Goal: Task Accomplishment & Management: Manage account settings

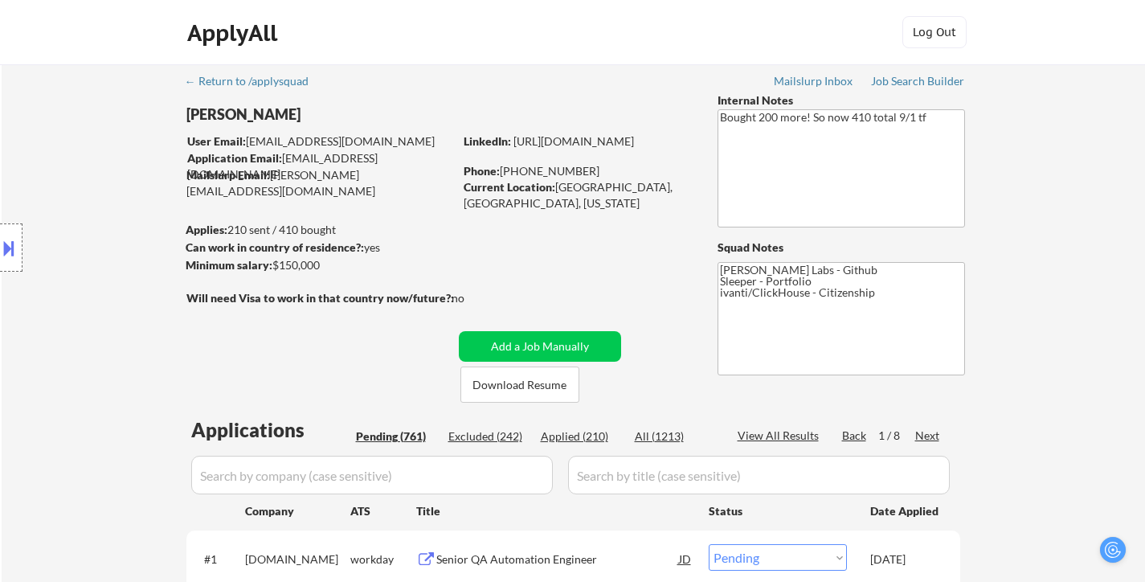
select select ""pending""
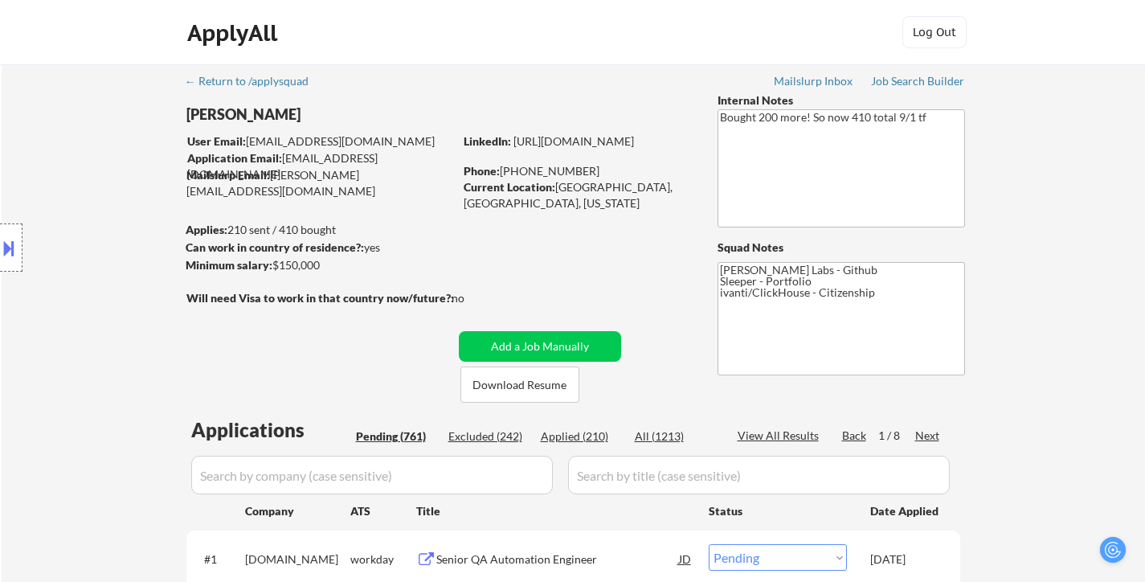
select select ""pending""
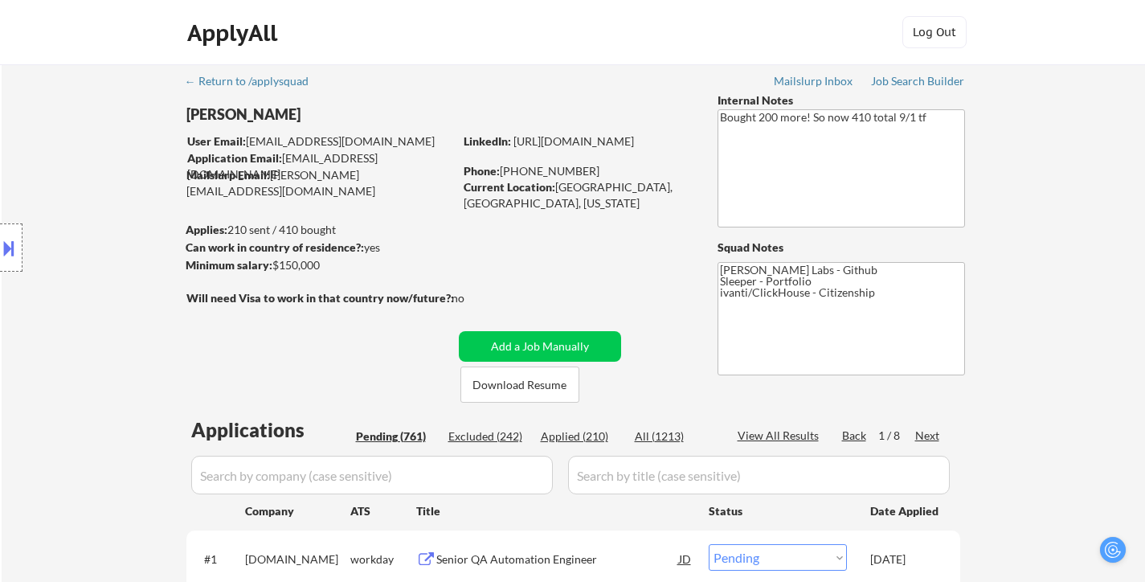
select select ""pending""
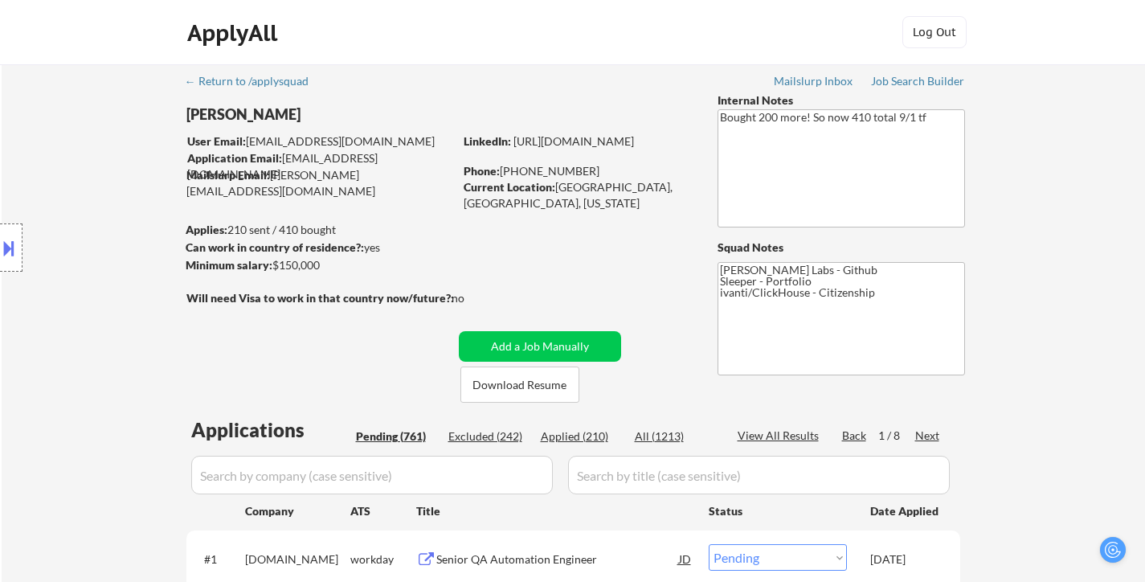
select select ""pending""
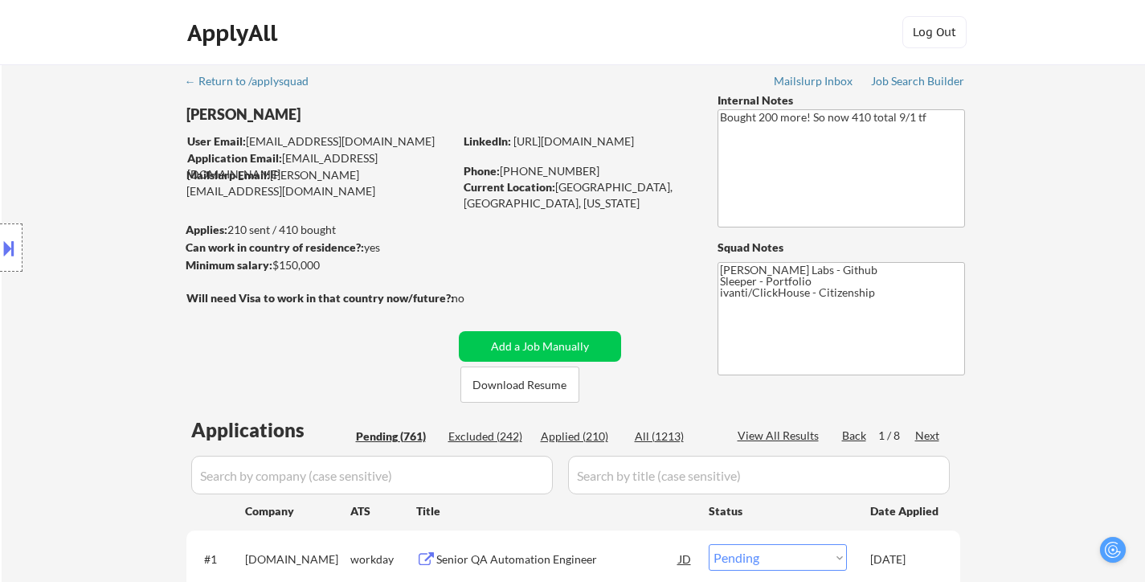
select select ""pending""
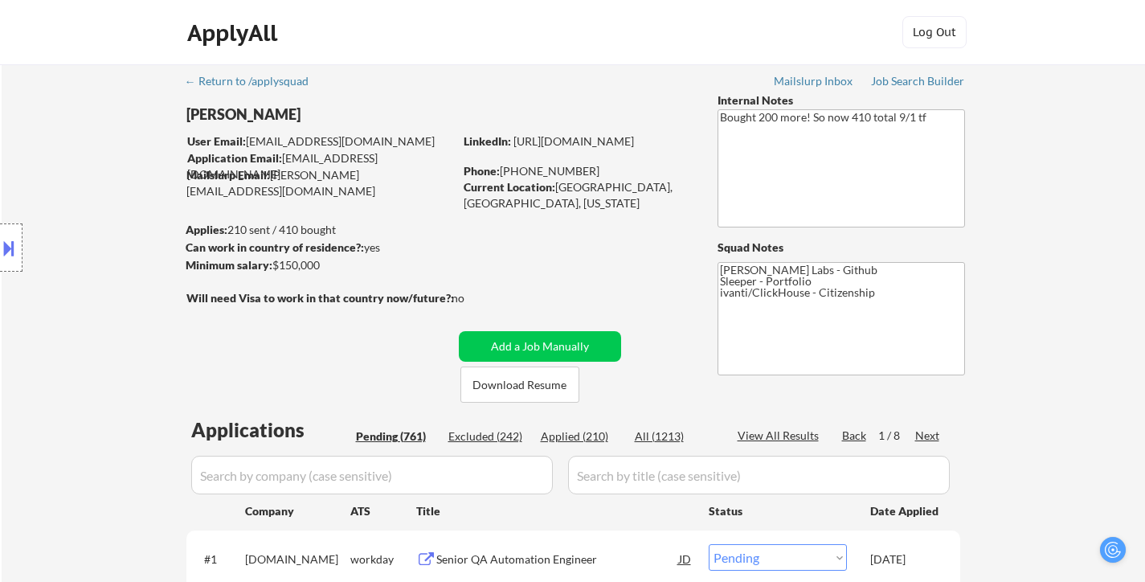
select select ""pending""
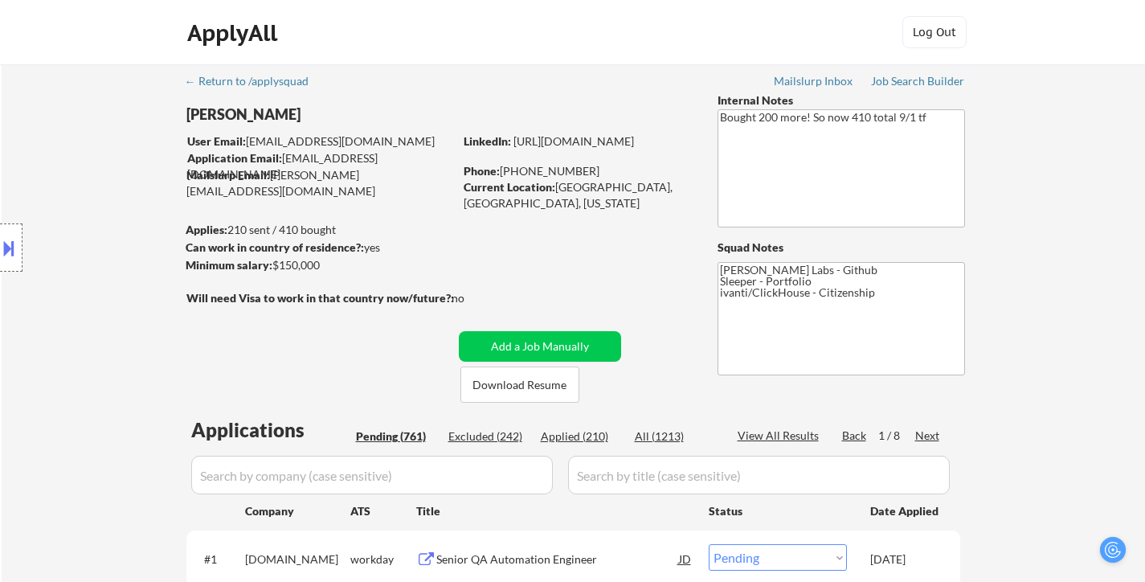
select select ""pending""
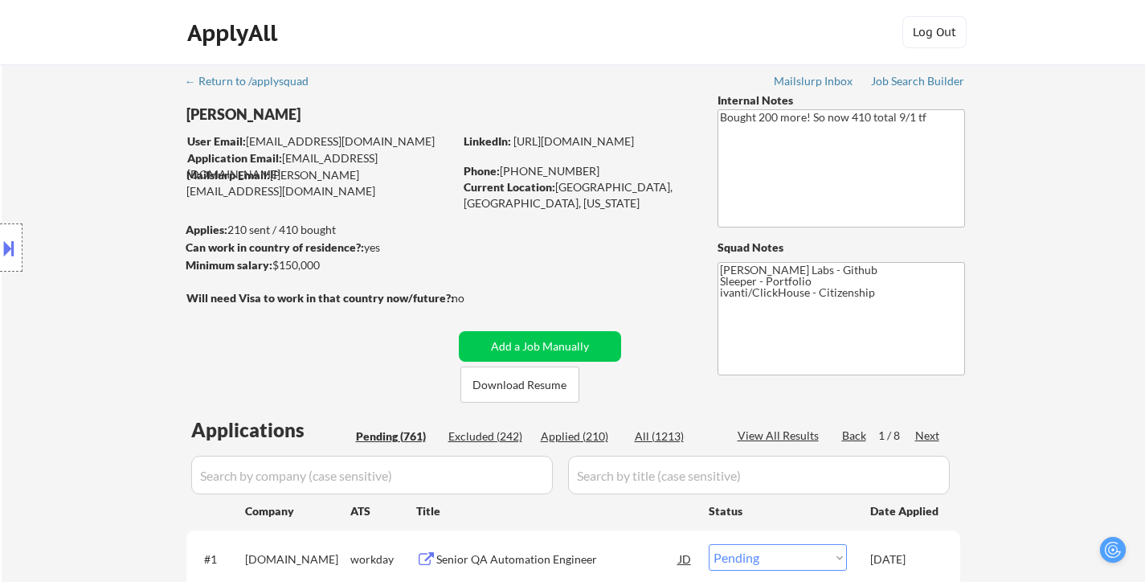
select select ""pending""
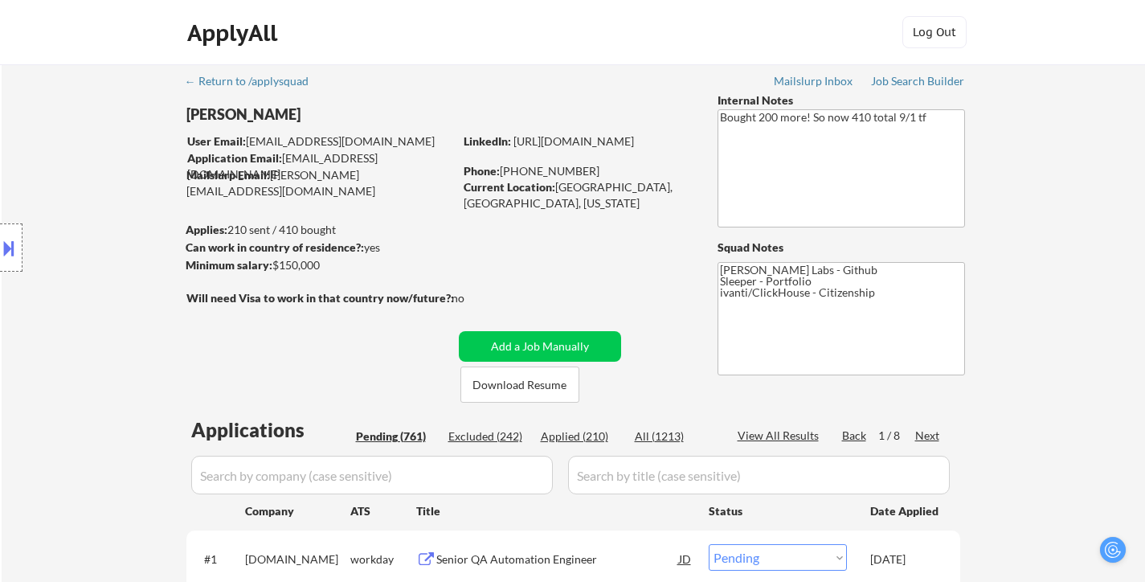
select select ""pending""
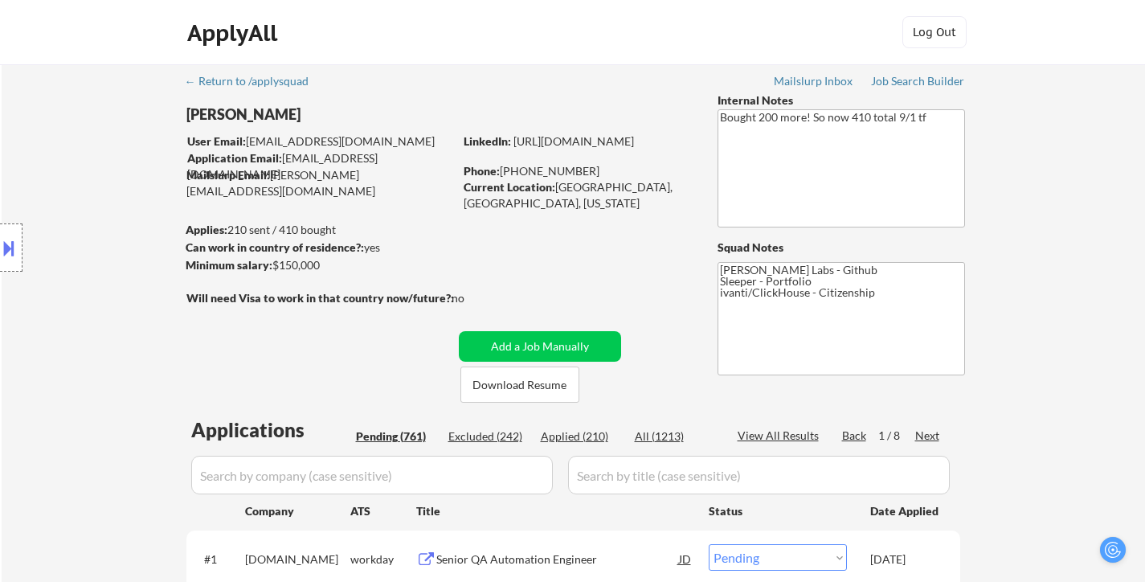
select select ""pending""
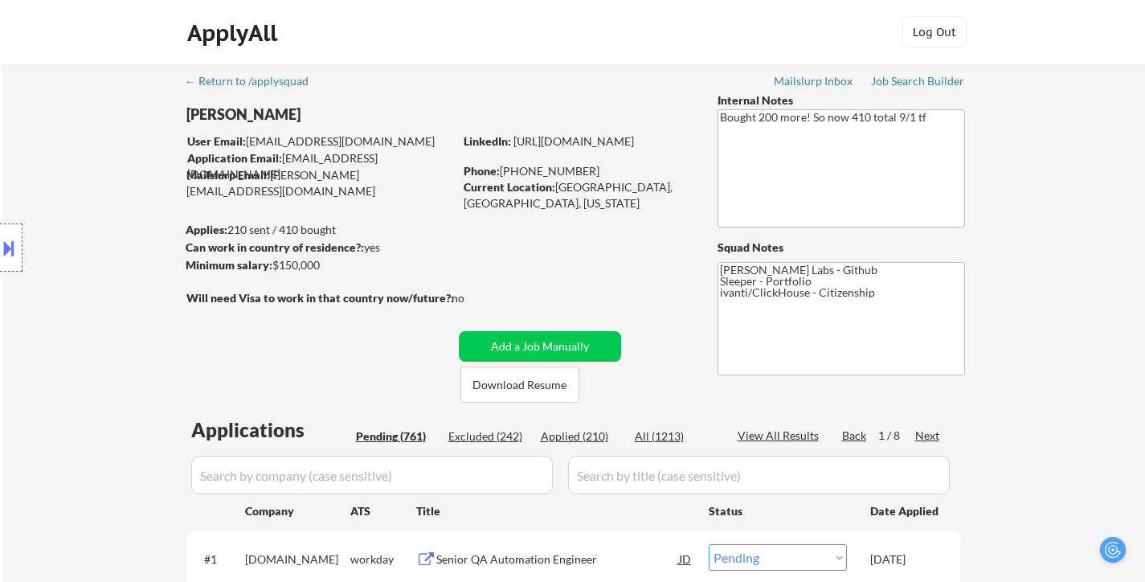
select select ""pending""
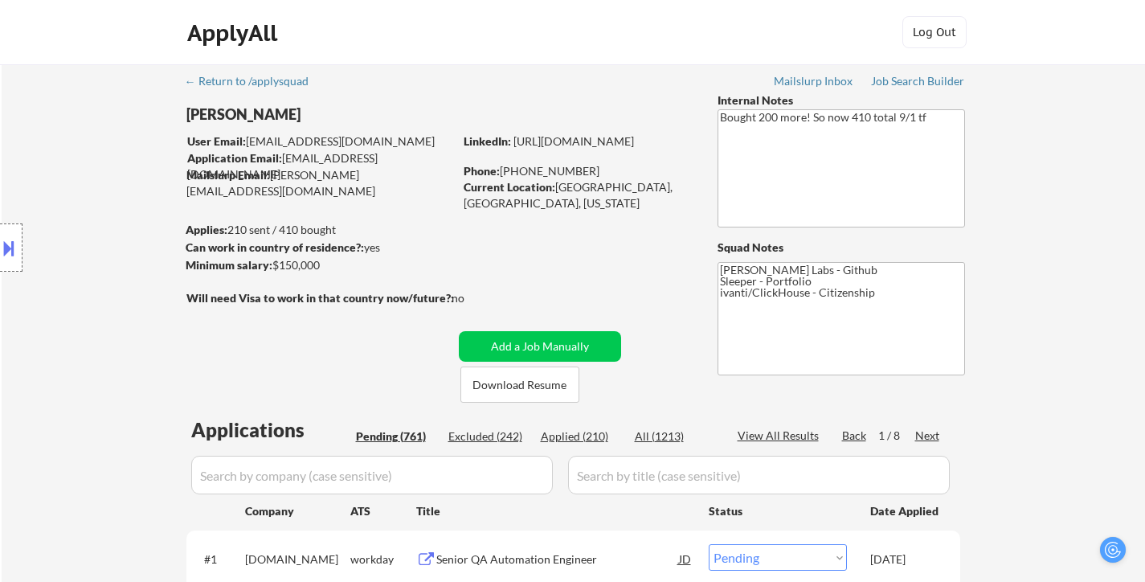
select select ""pending""
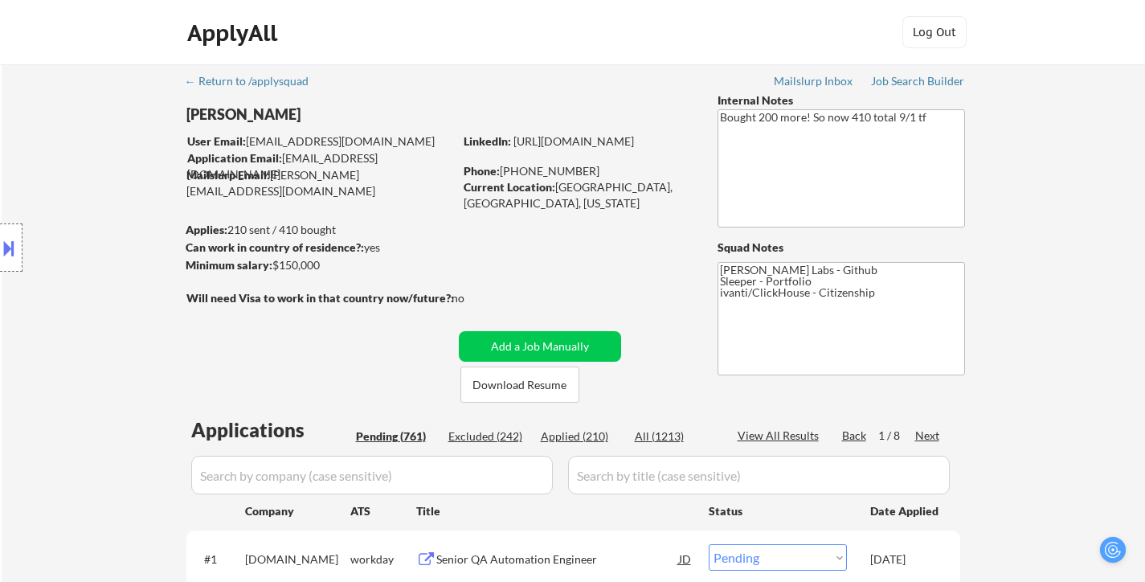
select select ""pending""
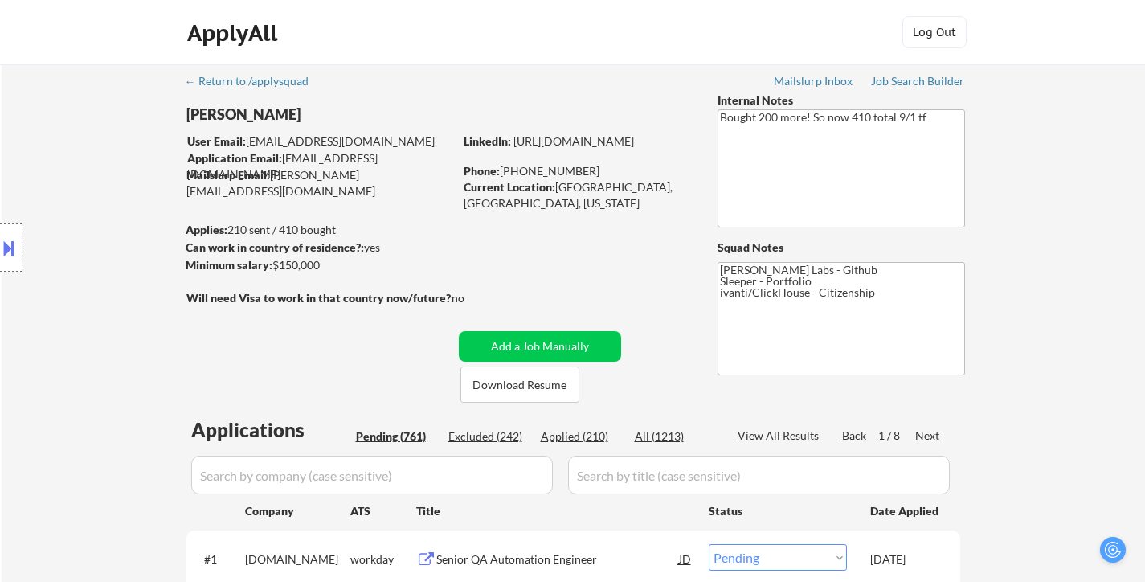
select select ""pending""
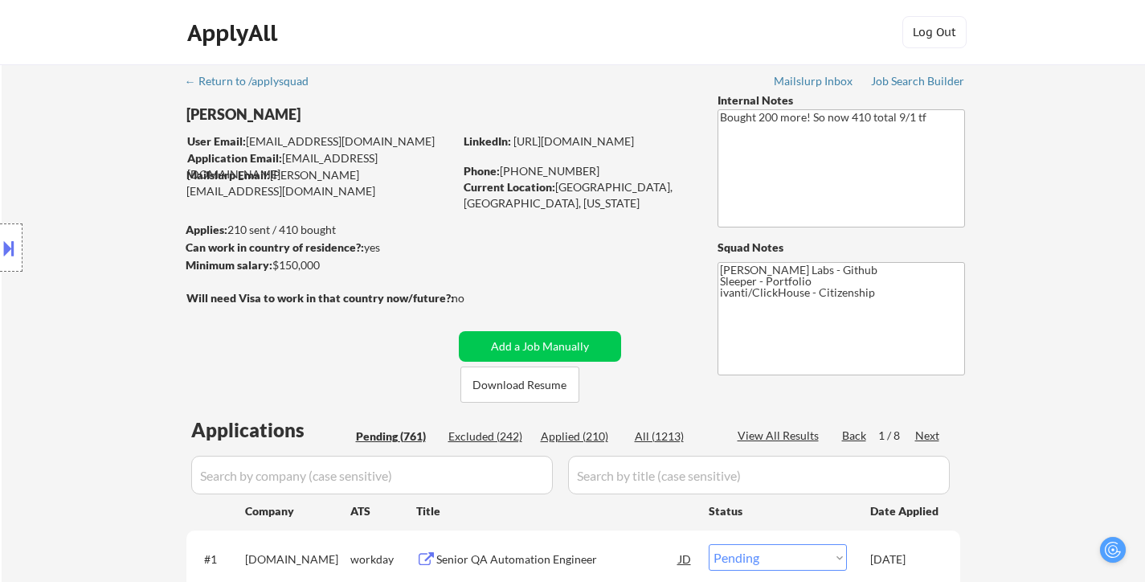
select select ""pending""
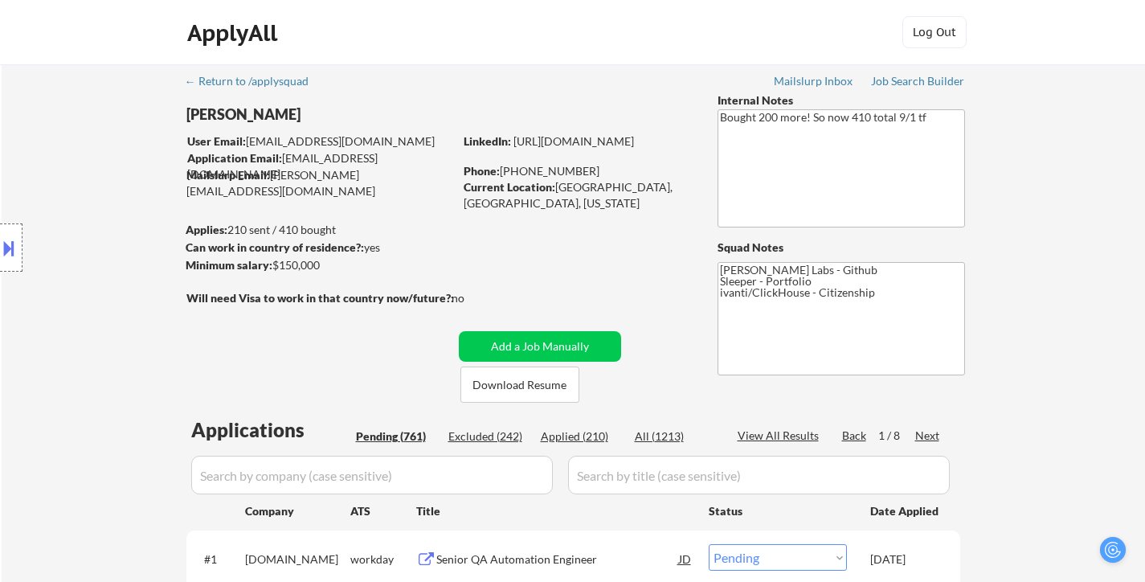
select select ""pending""
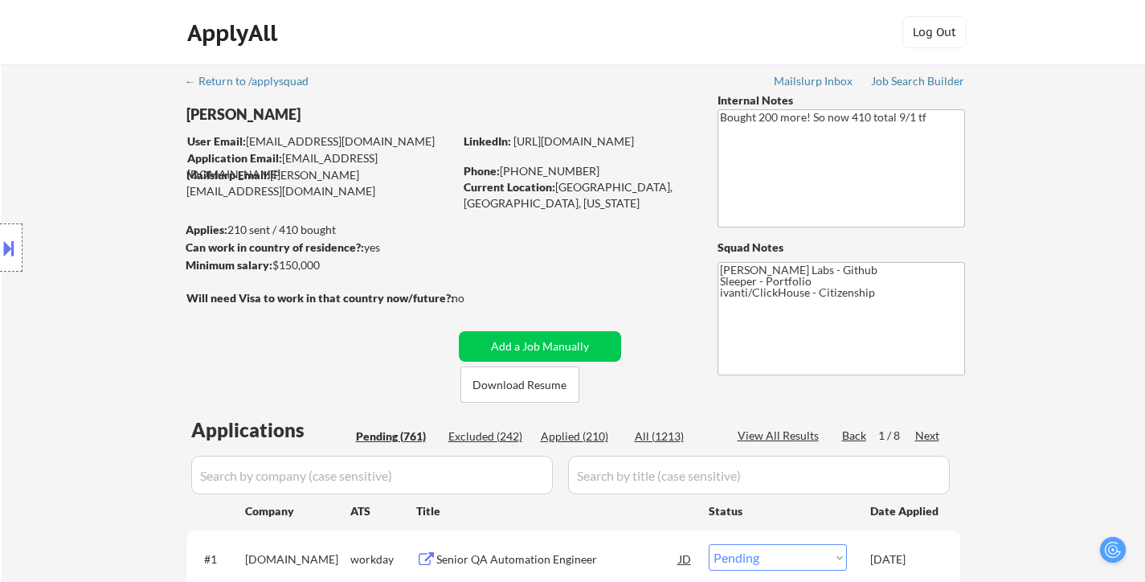
select select ""pending""
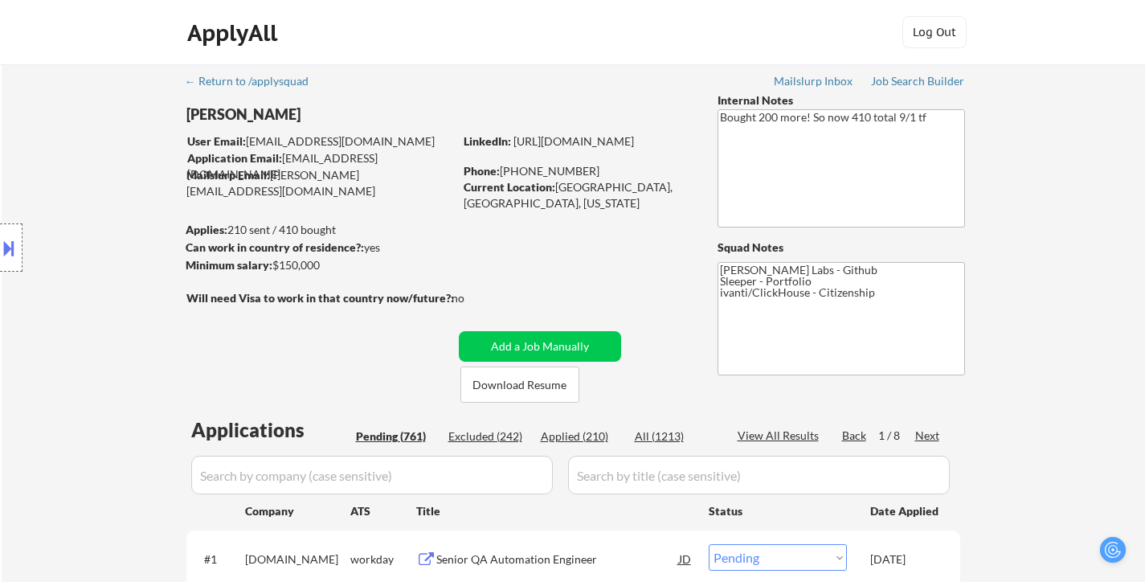
select select ""pending""
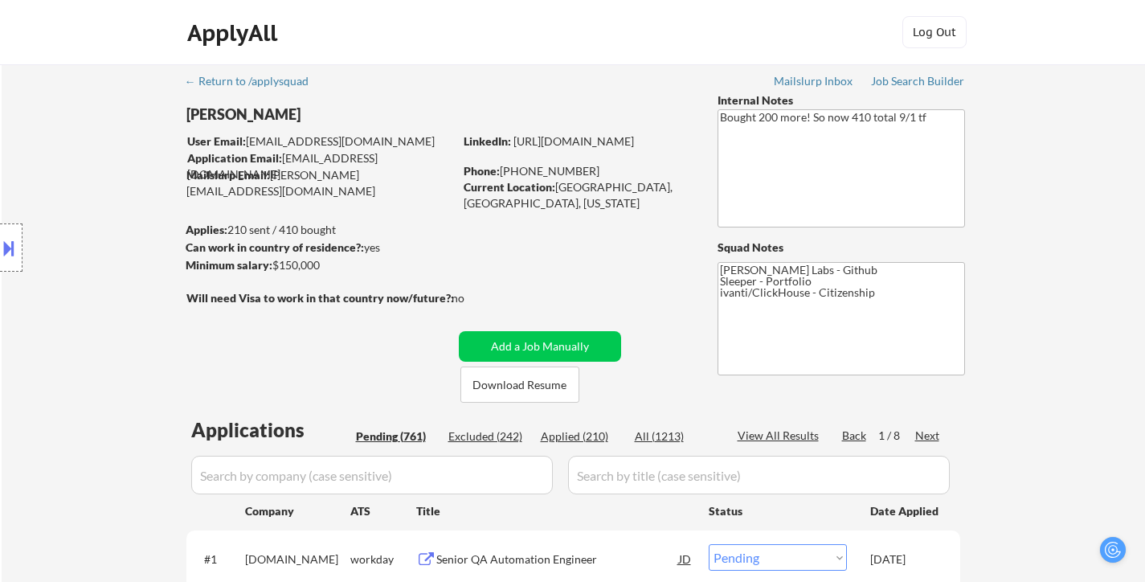
select select ""pending""
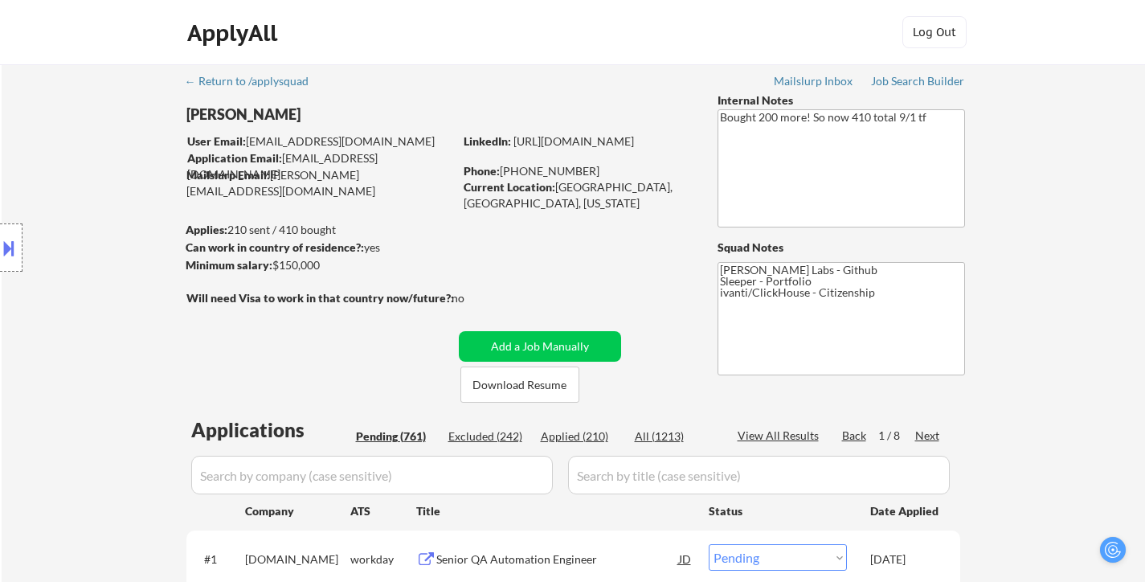
select select ""pending""
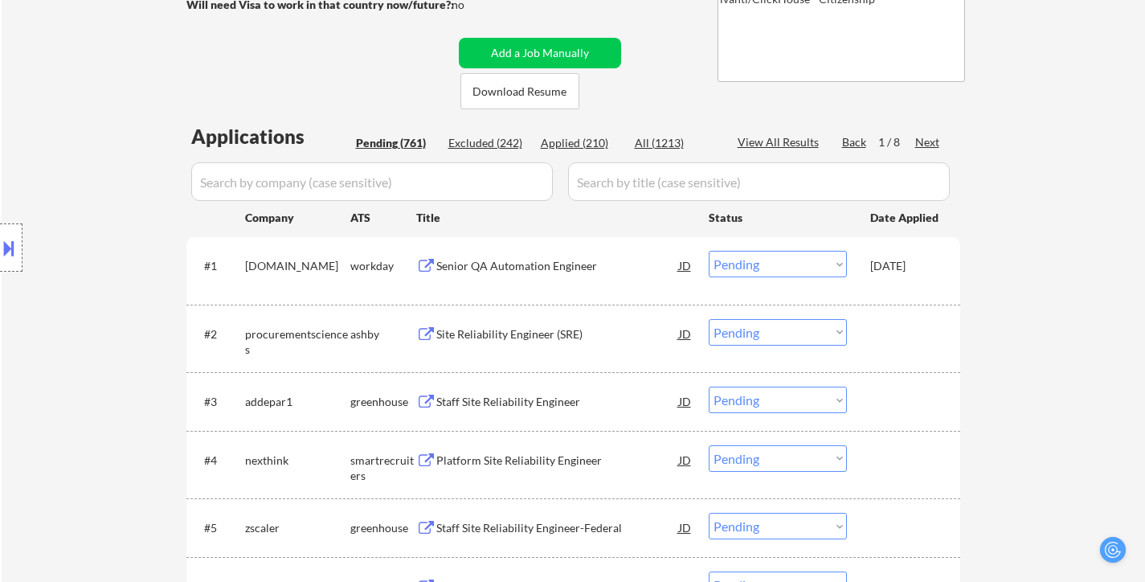
scroll to position [321, 0]
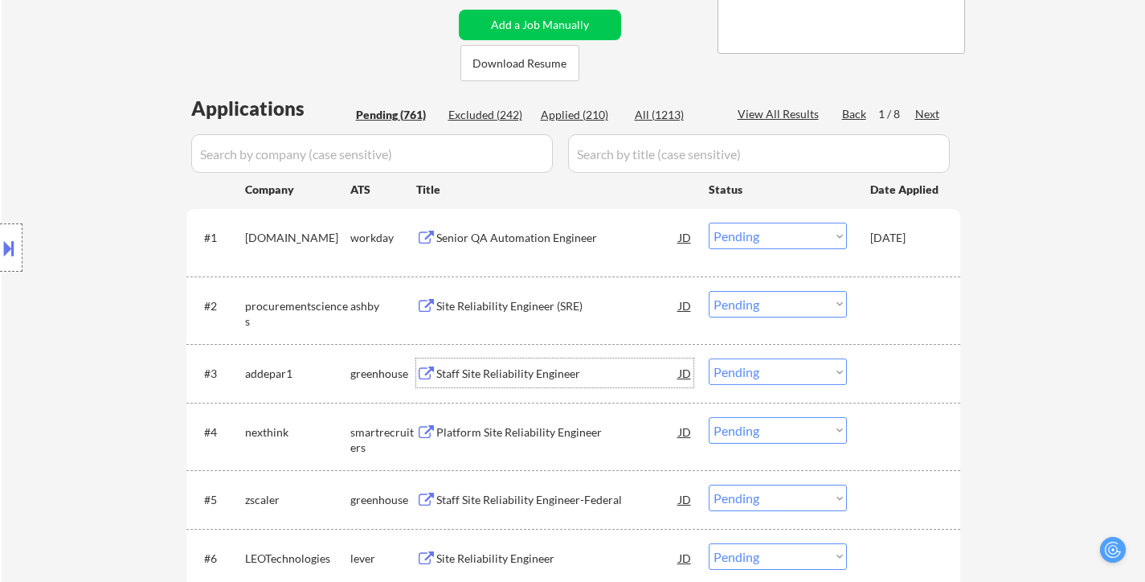
click at [518, 364] on div "Staff Site Reliability Engineer" at bounding box center [557, 372] width 243 height 29
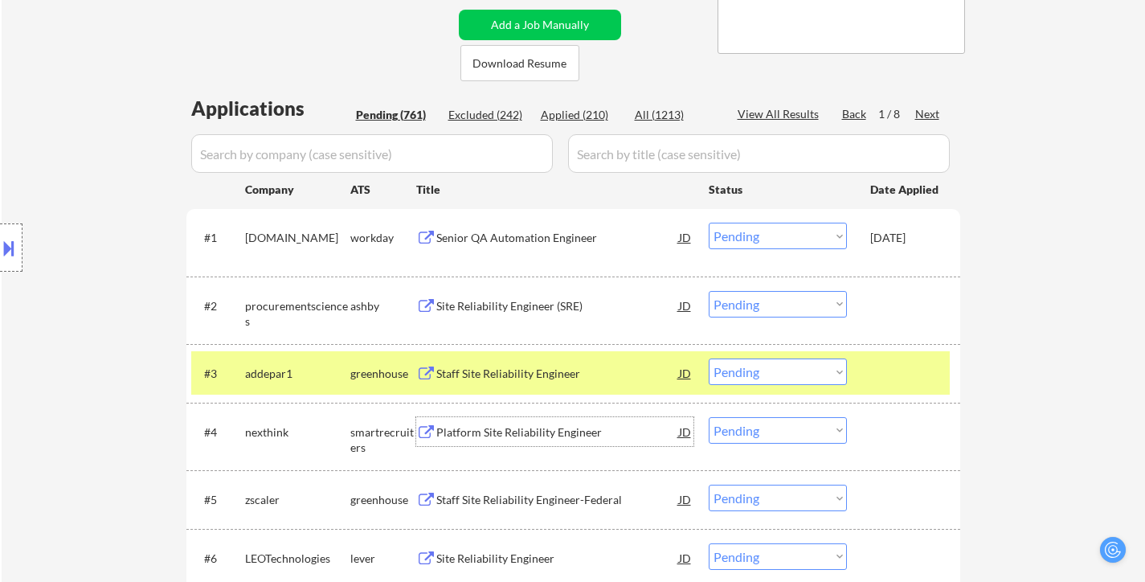
click at [492, 437] on div "Platform Site Reliability Engineer" at bounding box center [557, 432] width 243 height 16
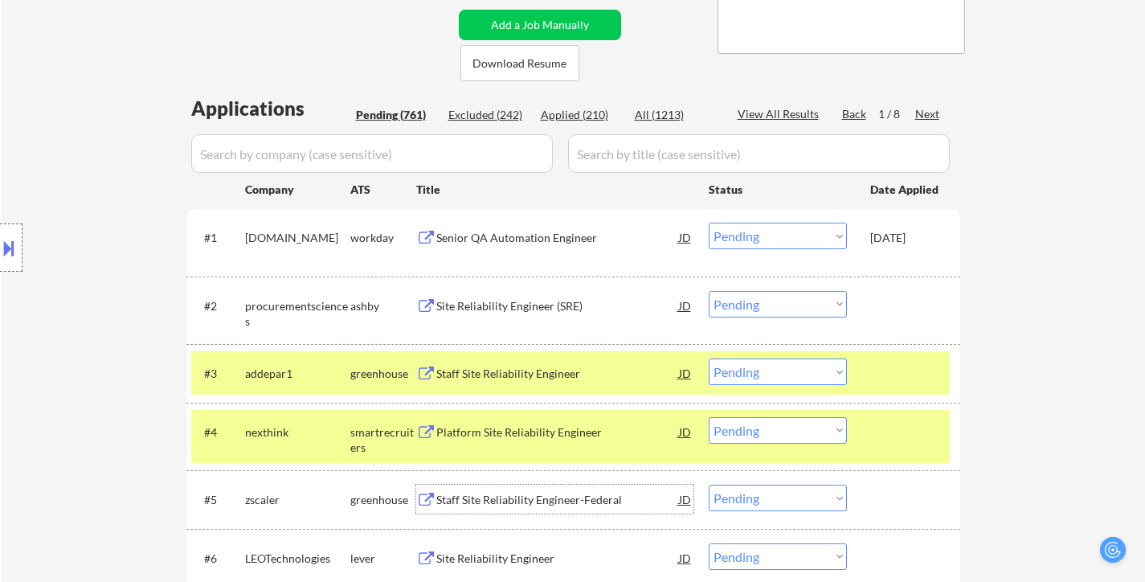
click at [542, 496] on div "Staff Site Reliability Engineer-Federal" at bounding box center [557, 500] width 243 height 16
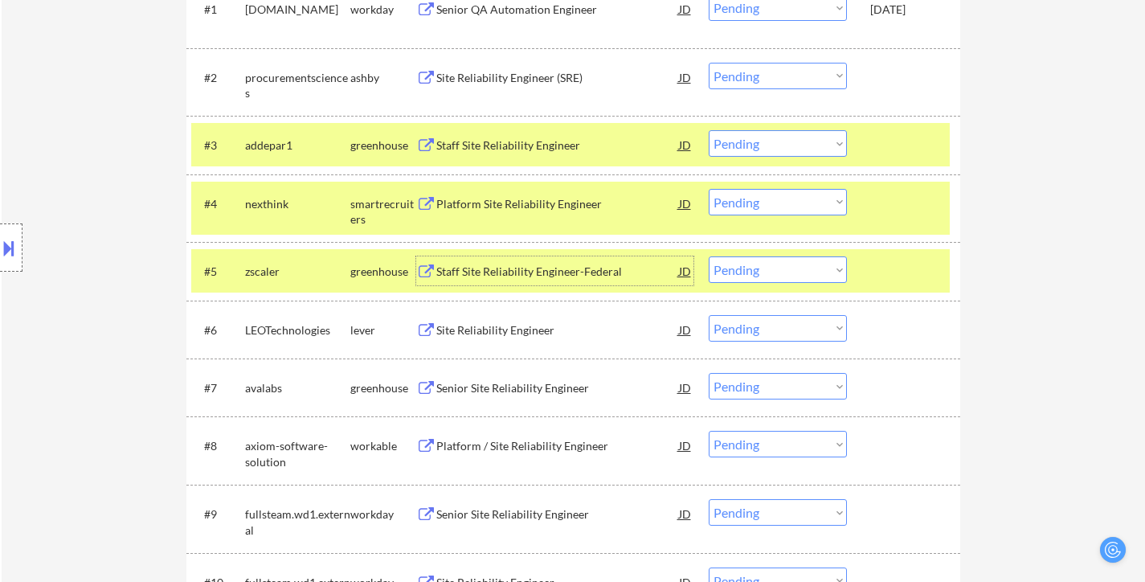
scroll to position [563, 0]
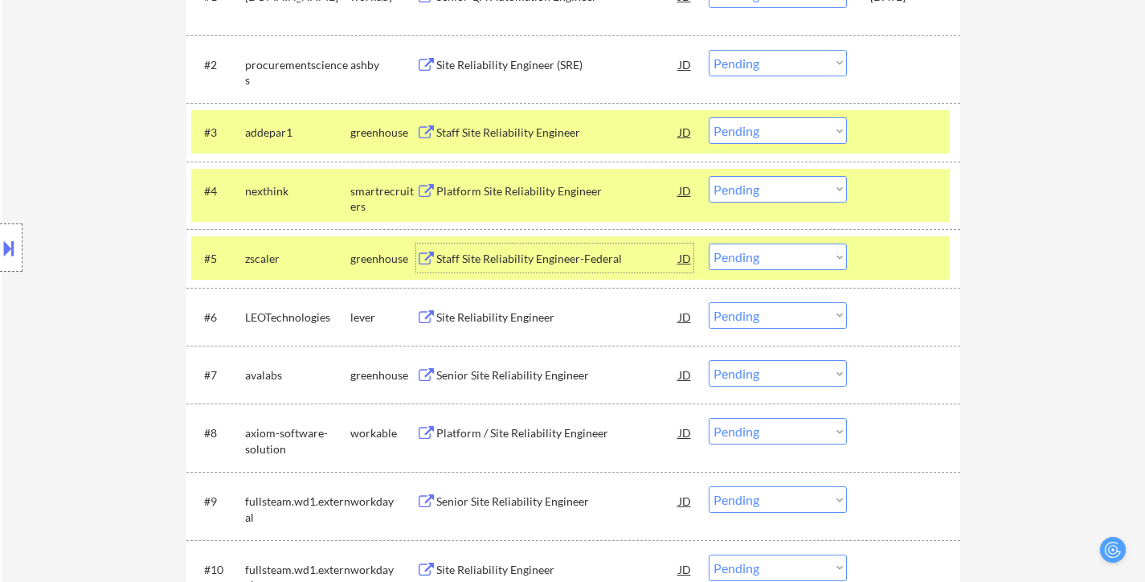
click at [507, 309] on div "Site Reliability Engineer" at bounding box center [557, 317] width 243 height 16
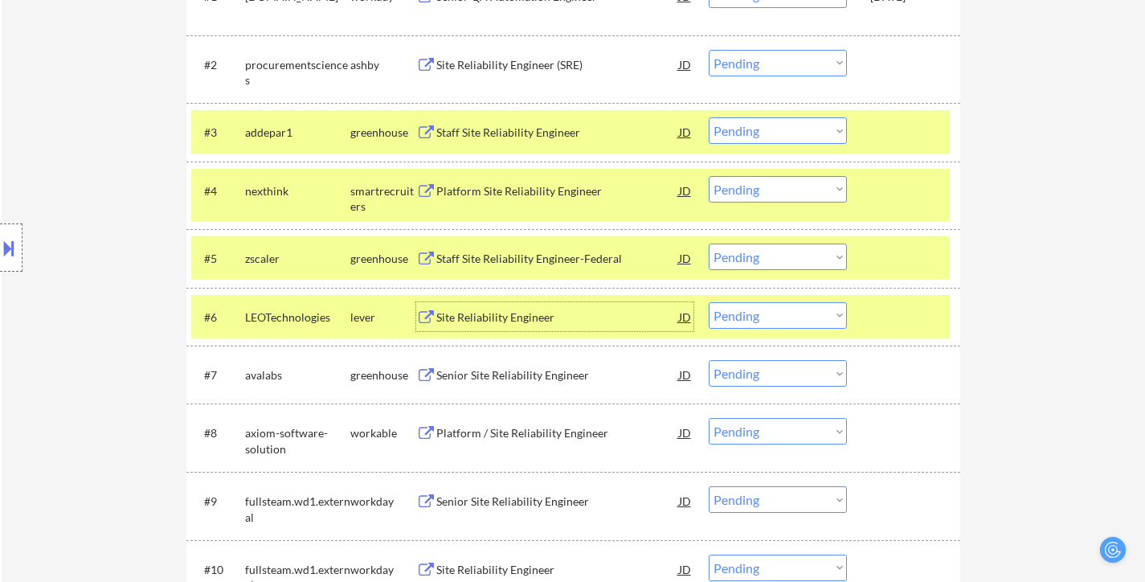
click at [521, 381] on div "Senior Site Reliability Engineer" at bounding box center [557, 375] width 243 height 16
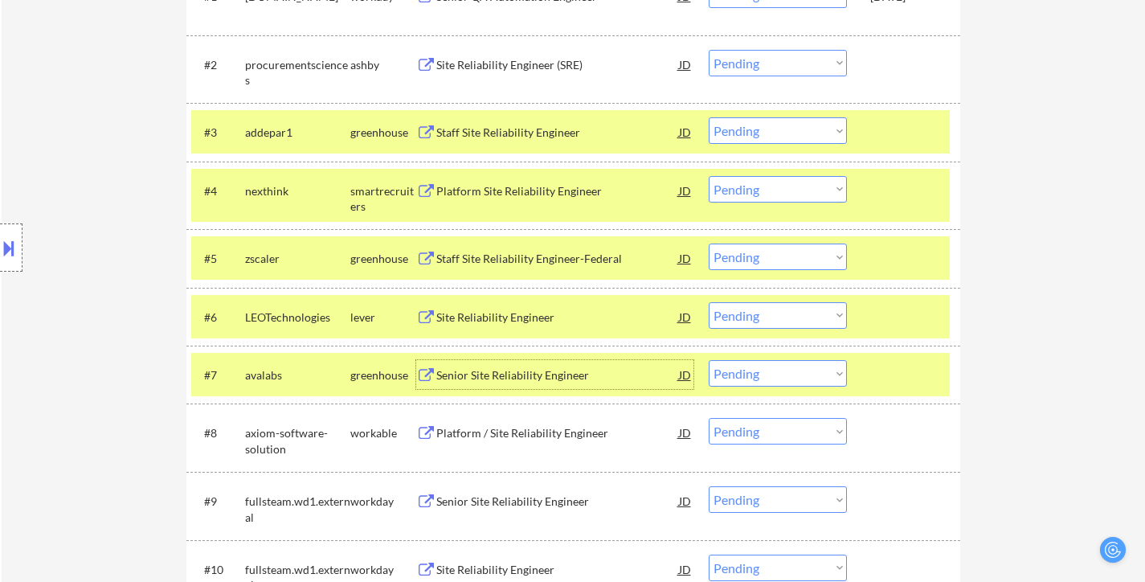
click at [772, 130] on select "Choose an option... Pending Applied Excluded (Questions) Excluded (Expired) Exc…" at bounding box center [778, 130] width 138 height 27
click at [709, 117] on select "Choose an option... Pending Applied Excluded (Questions) Excluded (Expired) Exc…" at bounding box center [778, 130] width 138 height 27
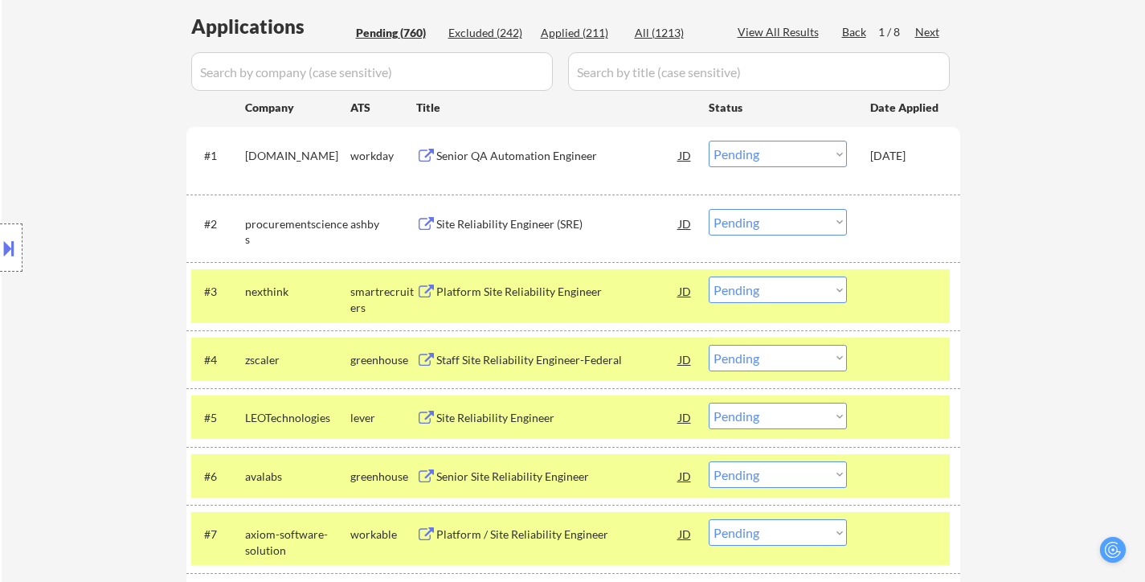
scroll to position [402, 0]
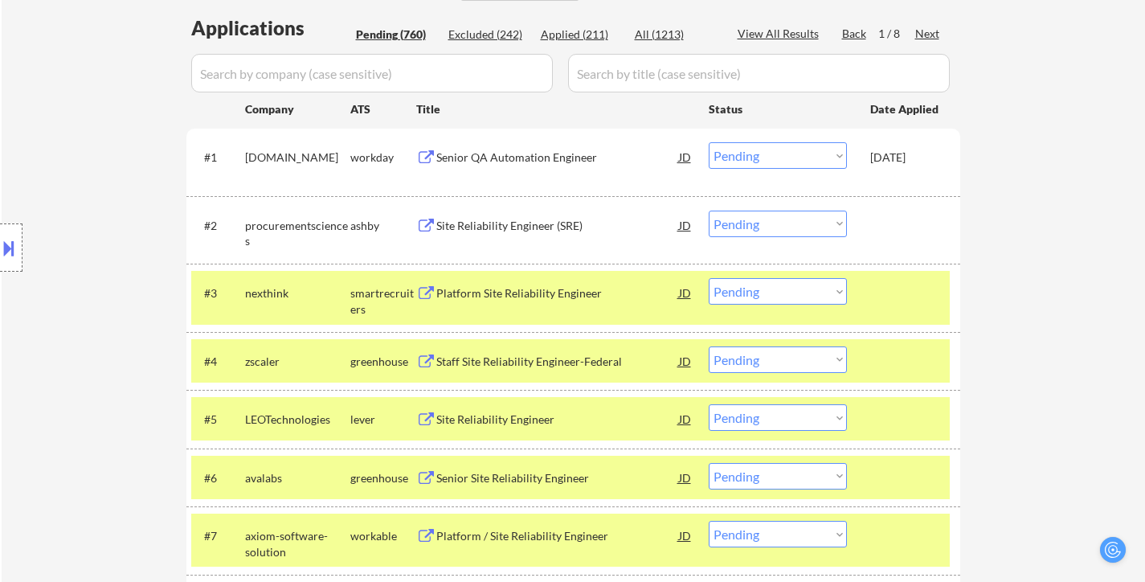
drag, startPoint x: 746, startPoint y: 292, endPoint x: 751, endPoint y: 305, distance: 14.0
click at [747, 292] on select "Choose an option... Pending Applied Excluded (Questions) Excluded (Expired) Exc…" at bounding box center [778, 291] width 138 height 27
click at [709, 278] on select "Choose an option... Pending Applied Excluded (Questions) Excluded (Expired) Exc…" at bounding box center [778, 291] width 138 height 27
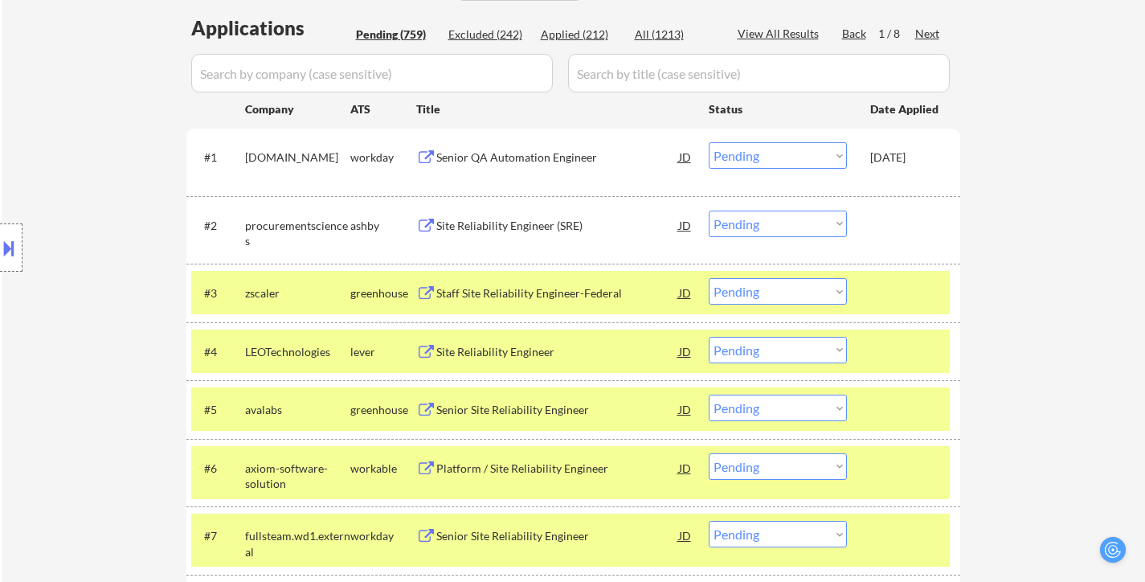
click at [809, 291] on select "Choose an option... Pending Applied Excluded (Questions) Excluded (Expired) Exc…" at bounding box center [778, 291] width 138 height 27
click at [709, 278] on select "Choose an option... Pending Applied Excluded (Questions) Excluded (Expired) Exc…" at bounding box center [778, 291] width 138 height 27
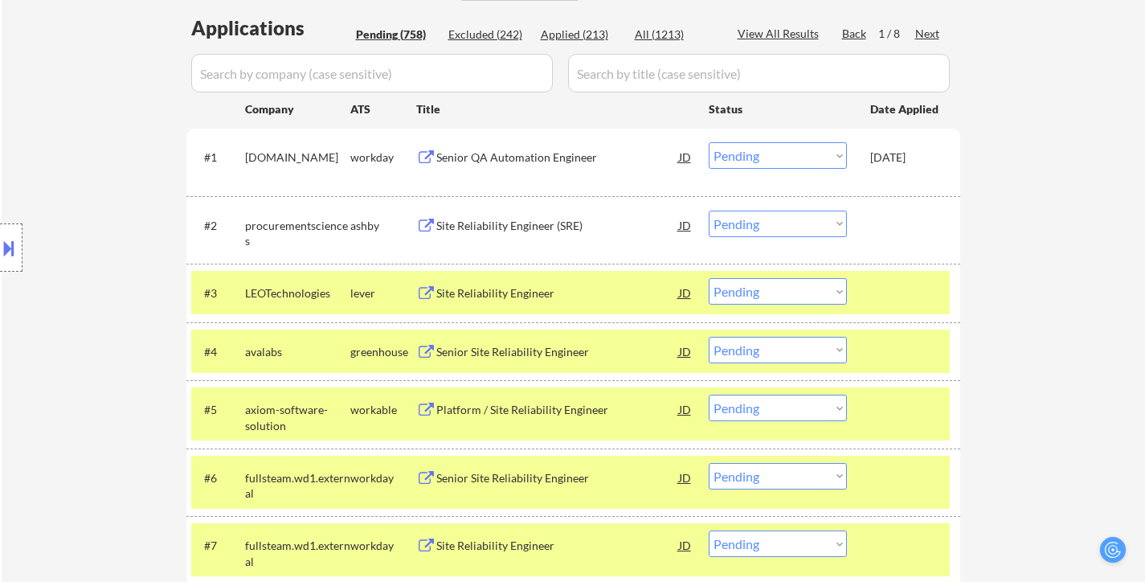
click at [754, 289] on select "Choose an option... Pending Applied Excluded (Questions) Excluded (Expired) Exc…" at bounding box center [778, 291] width 138 height 27
click at [709, 278] on select "Choose an option... Pending Applied Excluded (Questions) Excluded (Expired) Exc…" at bounding box center [778, 291] width 138 height 27
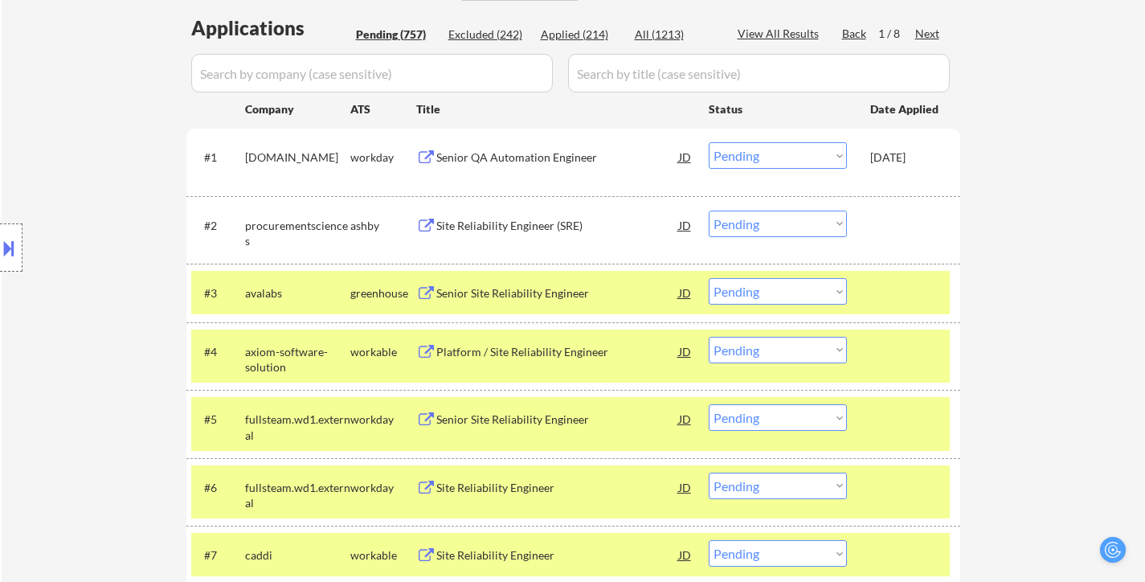
click at [800, 291] on select "Choose an option... Pending Applied Excluded (Questions) Excluded (Expired) Exc…" at bounding box center [778, 291] width 138 height 27
click at [709, 278] on select "Choose an option... Pending Applied Excluded (Questions) Excluded (Expired) Exc…" at bounding box center [778, 291] width 138 height 27
select select ""pending""
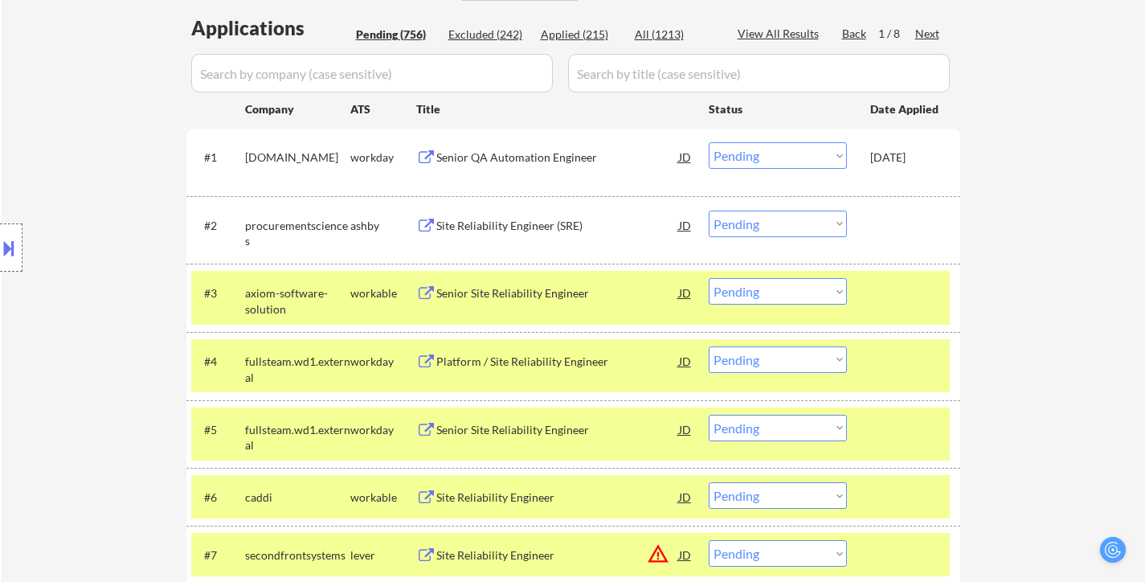
click at [911, 297] on div at bounding box center [905, 292] width 71 height 29
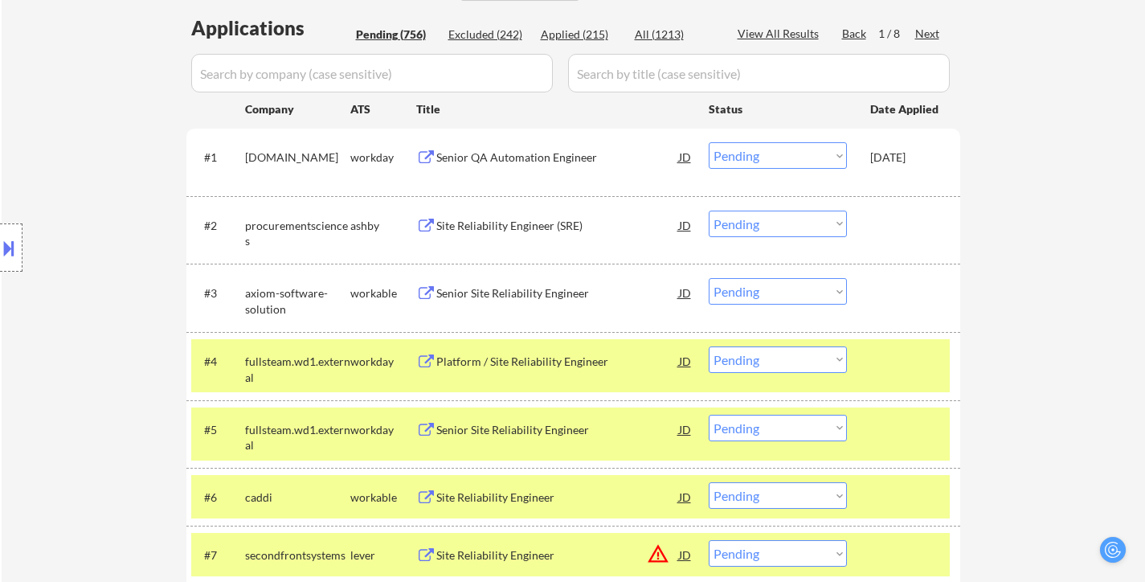
drag, startPoint x: 894, startPoint y: 365, endPoint x: 881, endPoint y: 374, distance: 16.7
click at [894, 366] on div at bounding box center [905, 360] width 71 height 29
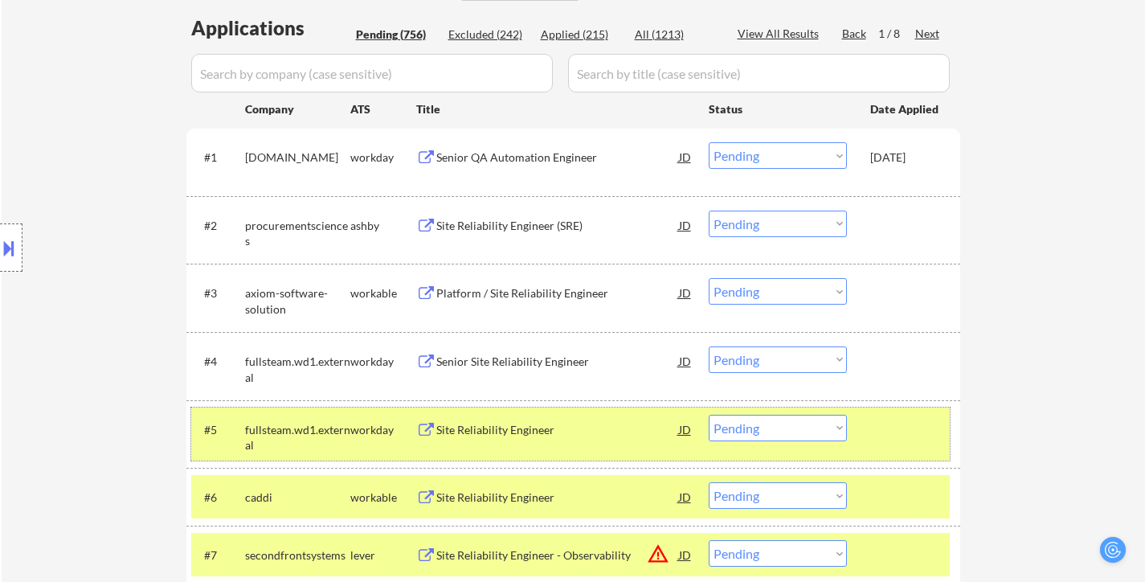
click at [886, 425] on div at bounding box center [905, 429] width 71 height 29
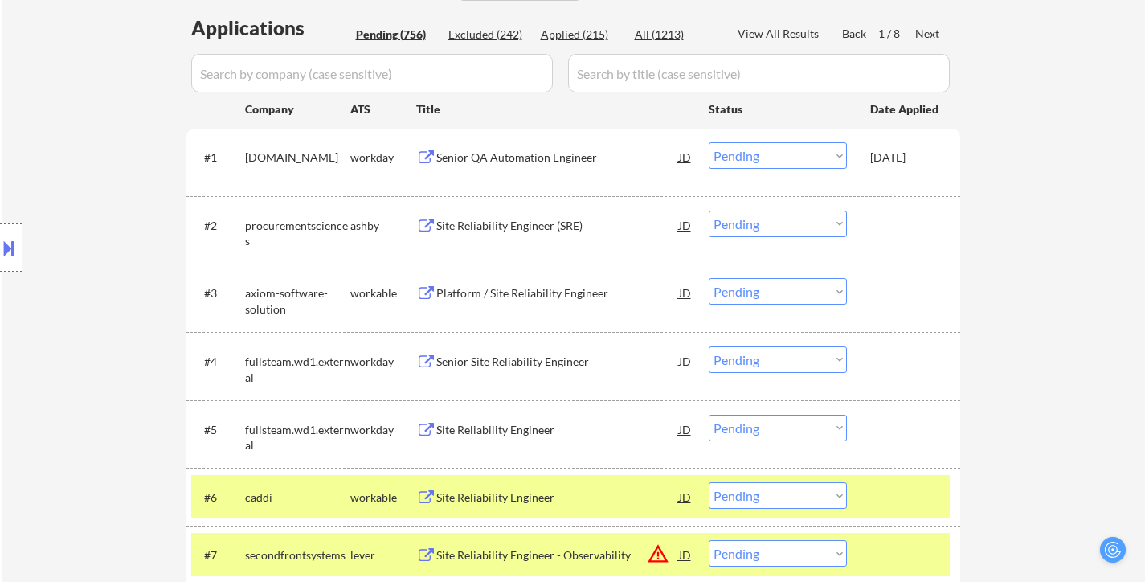
click at [889, 480] on div "#6 caddi workable Site Reliability Engineer JD Choose an option... Pending Appl…" at bounding box center [570, 496] width 759 height 43
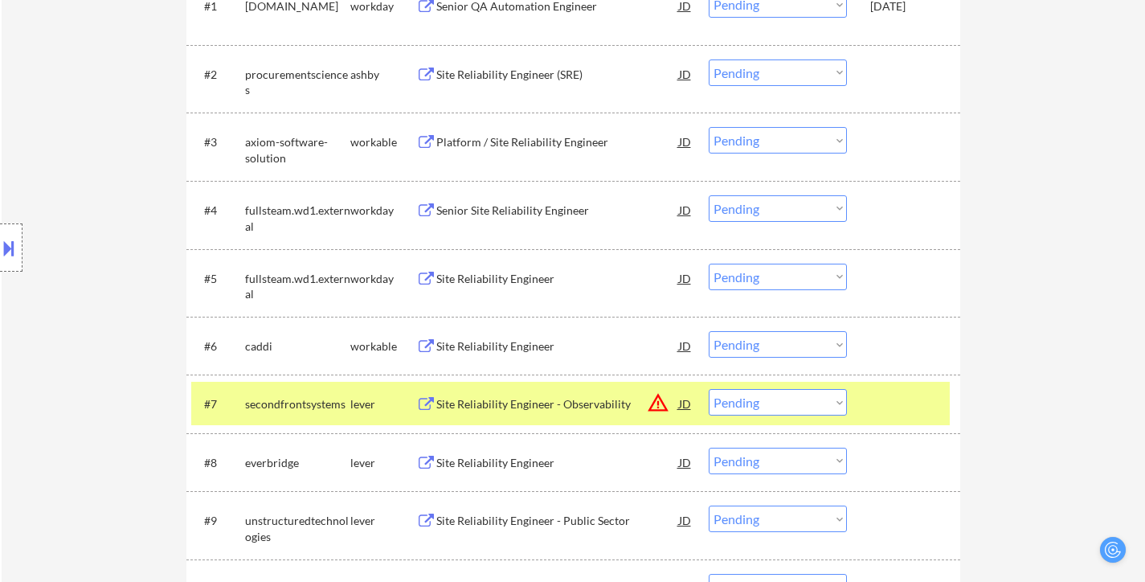
scroll to position [563, 0]
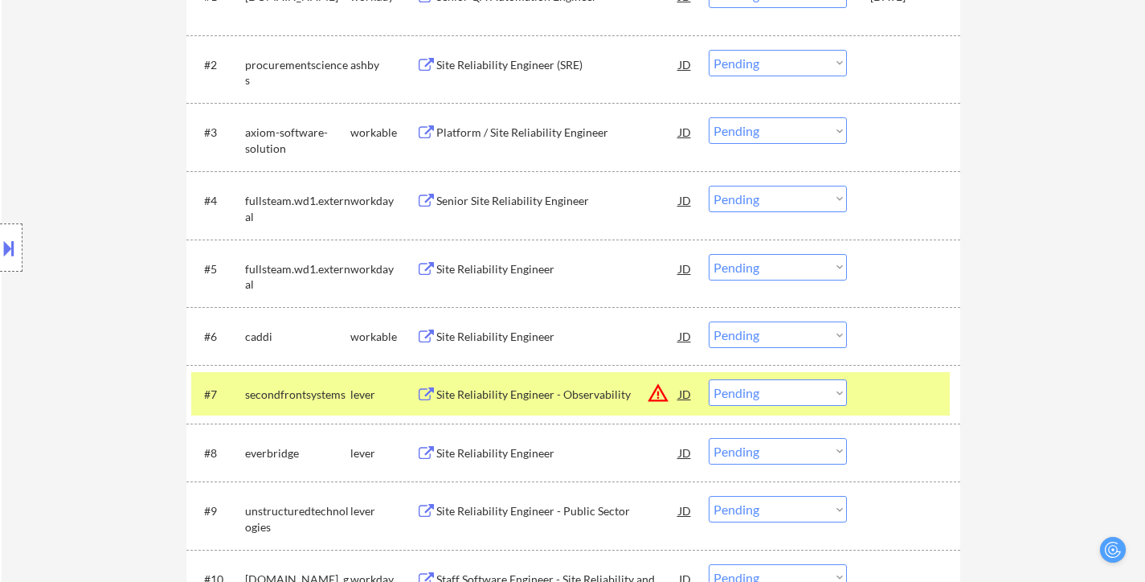
click at [879, 395] on div at bounding box center [905, 393] width 71 height 29
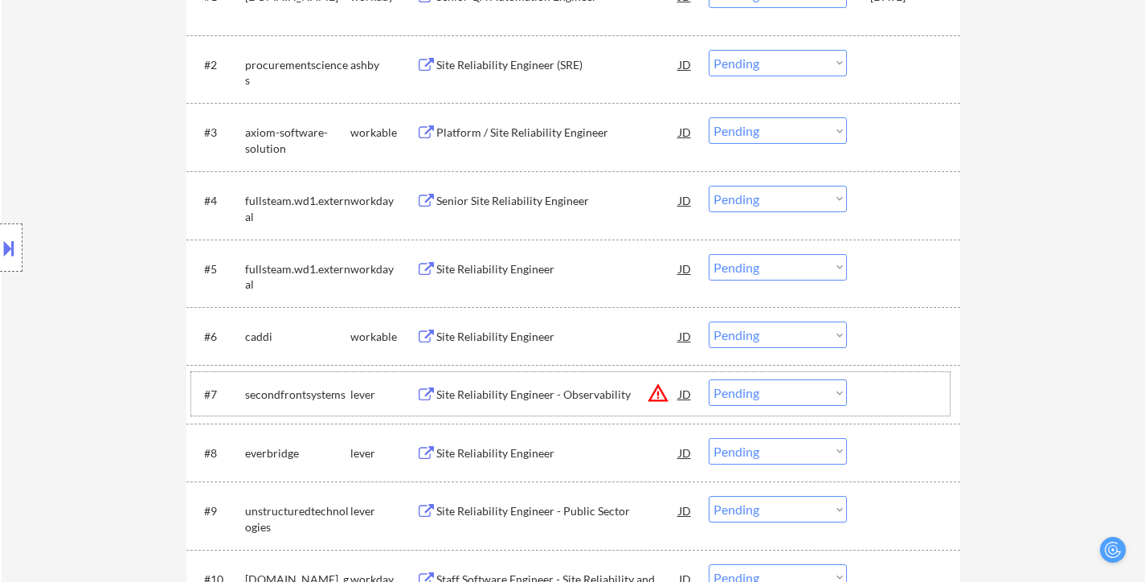
scroll to position [643, 0]
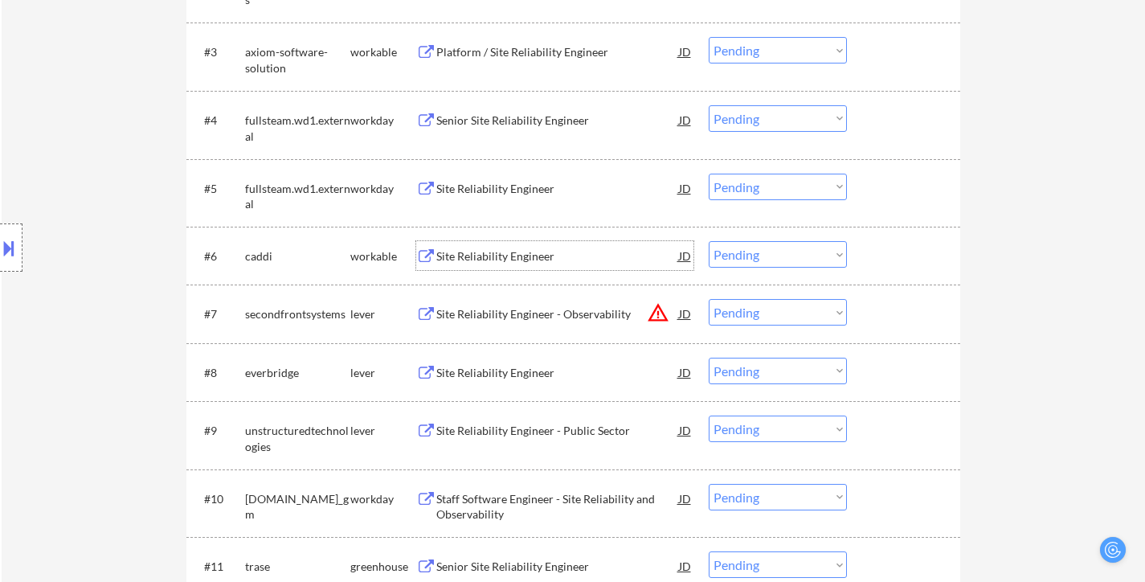
click at [505, 252] on div "Site Reliability Engineer" at bounding box center [557, 256] width 243 height 16
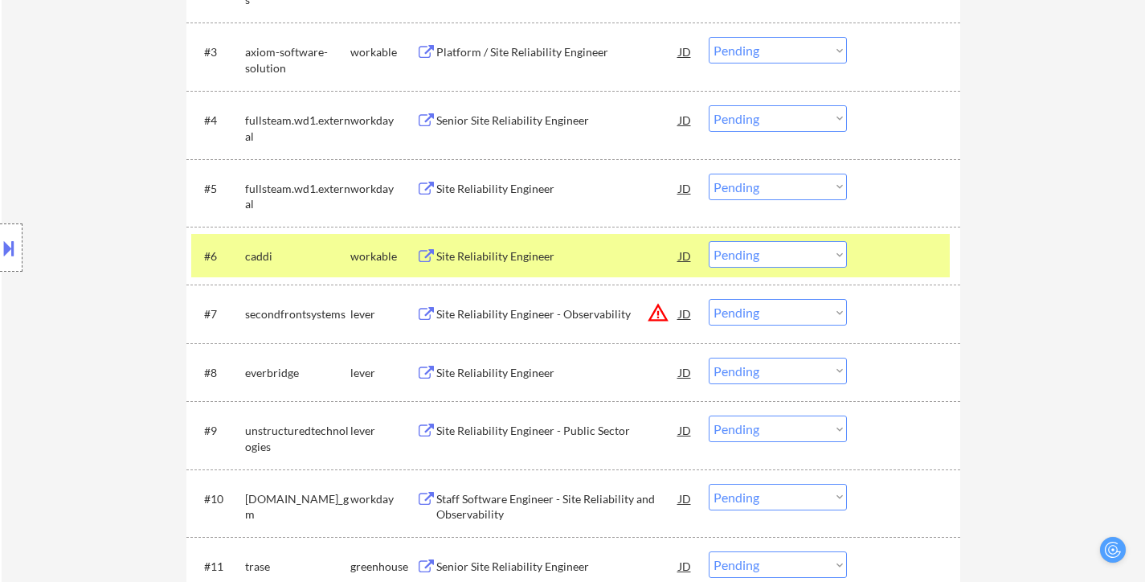
select select ""PLACEHOLDER_1427118222253""
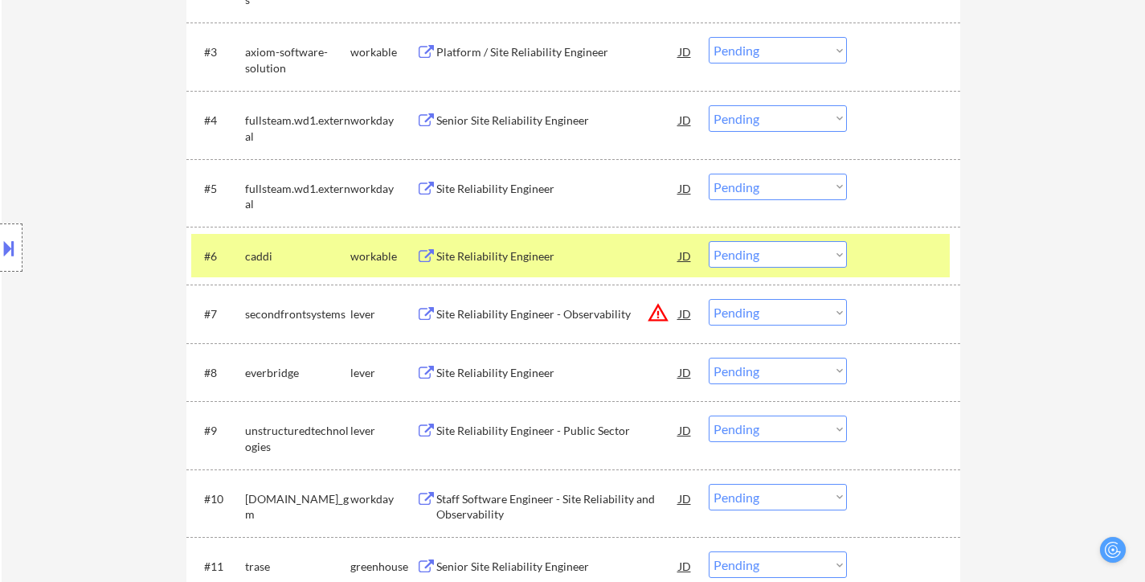
select select ""PLACEHOLDER_1427118222253""
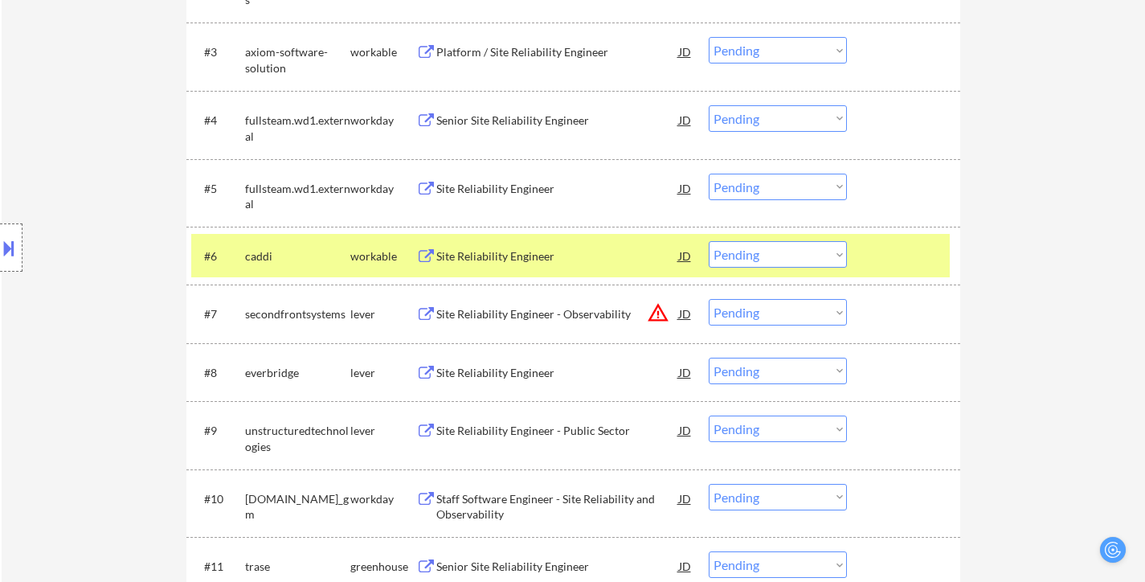
select select ""PLACEHOLDER_1427118222253""
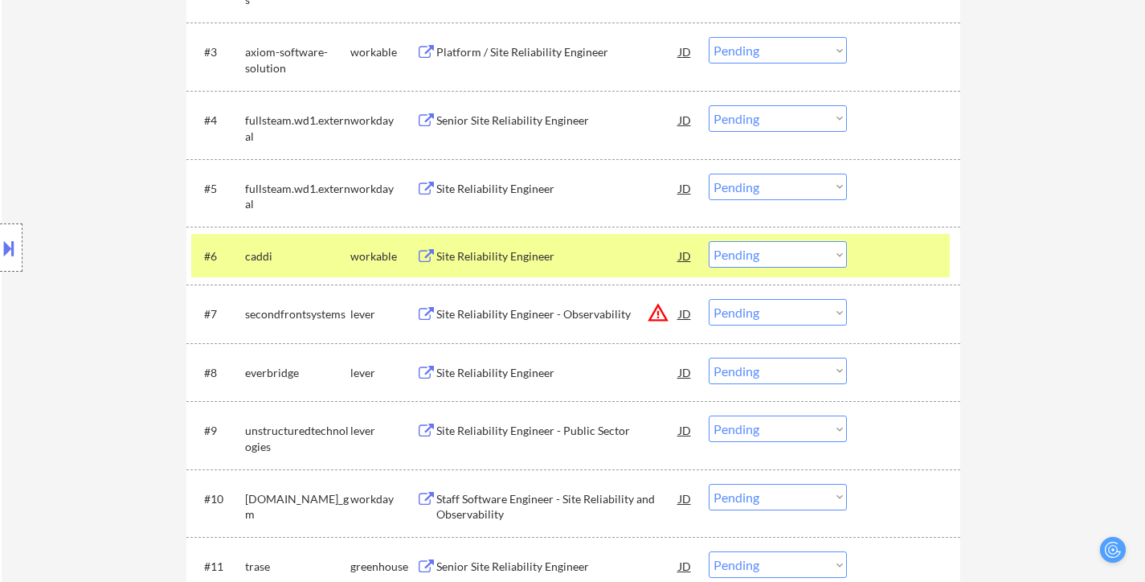
select select ""PLACEHOLDER_1427118222253""
select select ""pending""
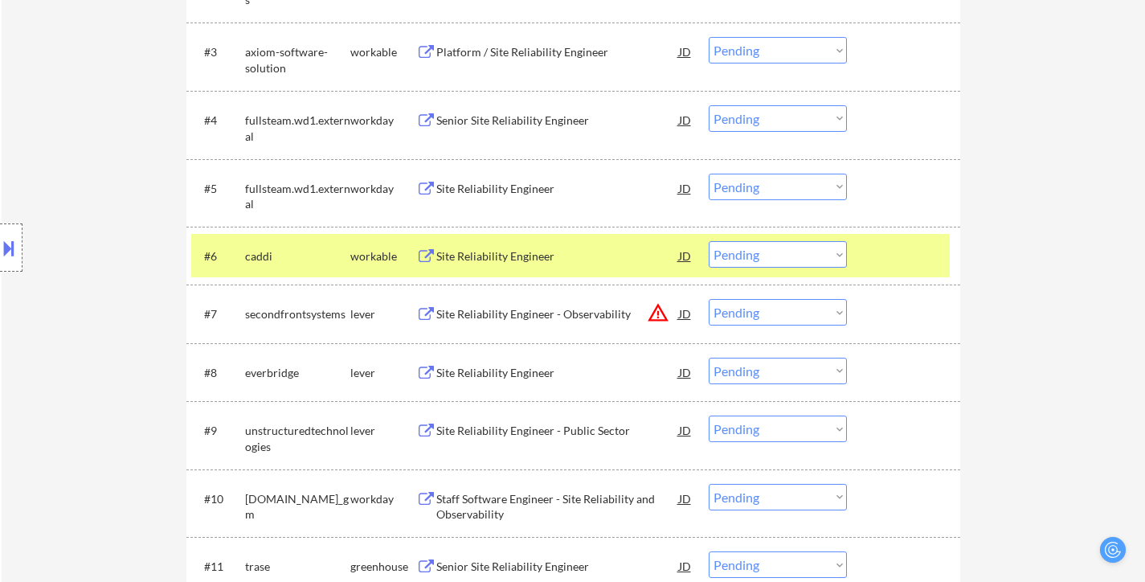
select select ""pending""
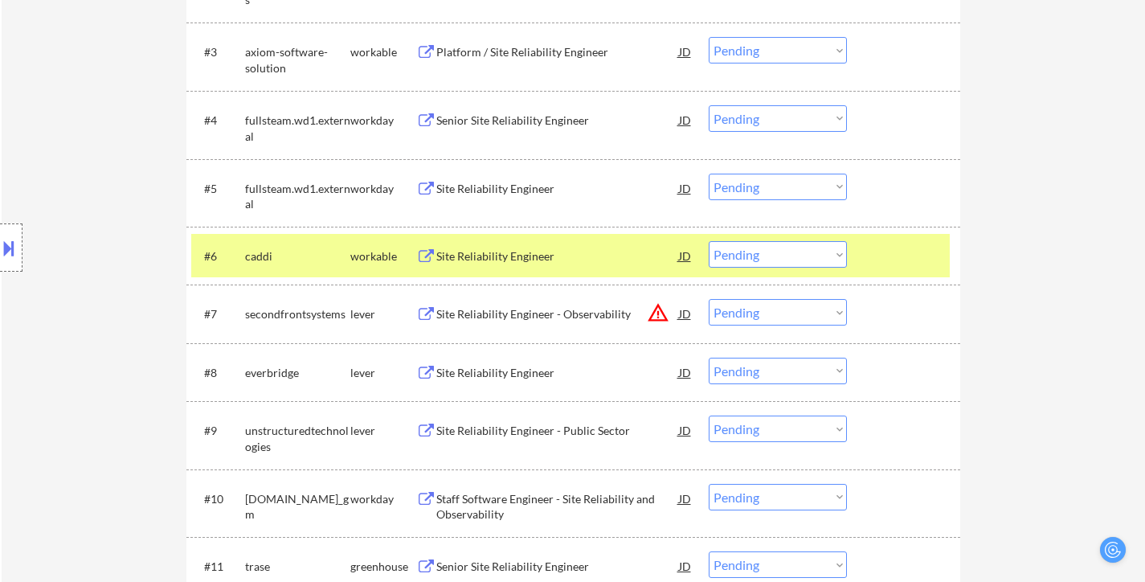
select select ""pending""
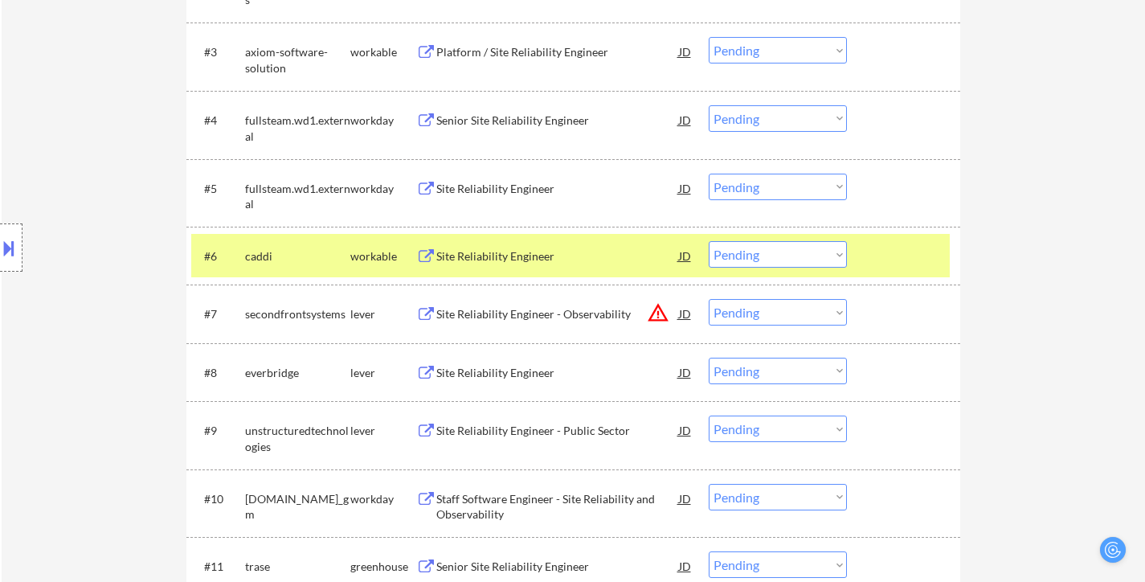
select select ""pending""
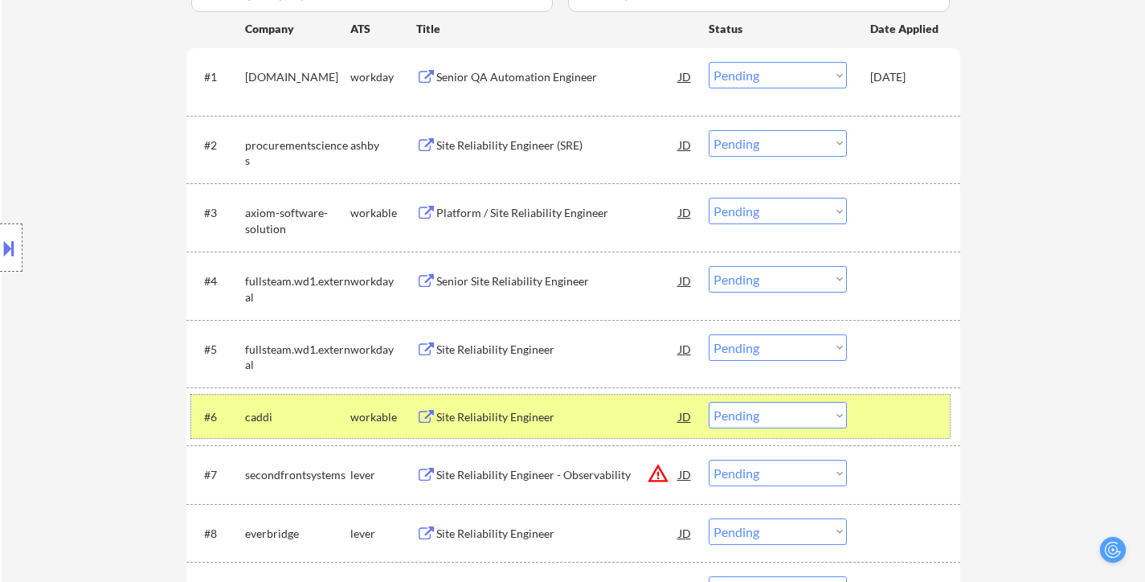
click at [928, 414] on div at bounding box center [905, 416] width 71 height 29
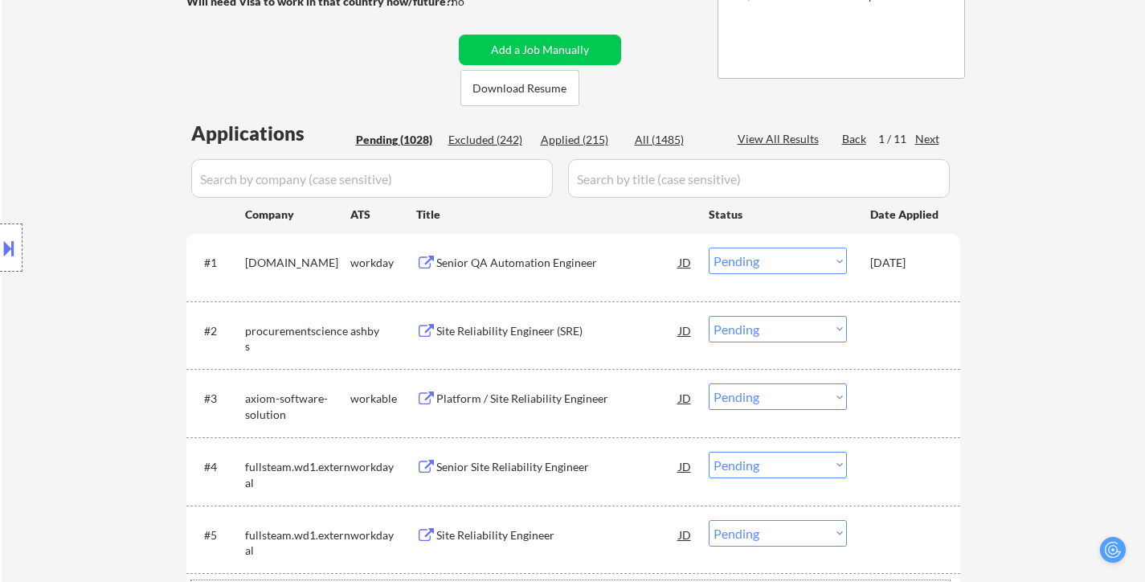
scroll to position [402, 0]
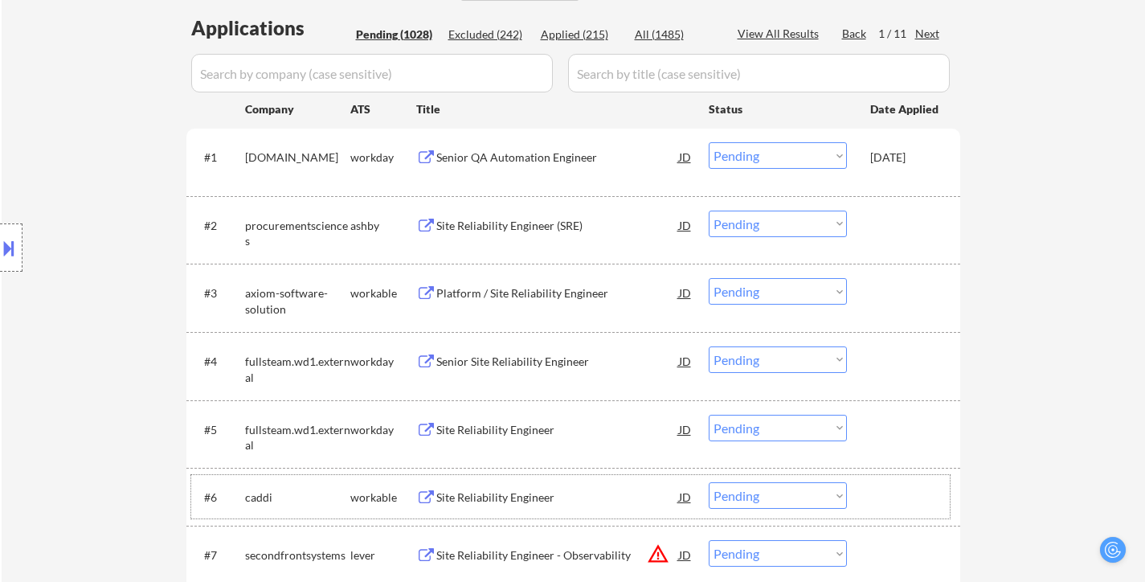
click at [526, 240] on div "#2 procurementsciences ashby Site Reliability Engineer (SRE) JD Choose an optio…" at bounding box center [570, 229] width 759 height 53
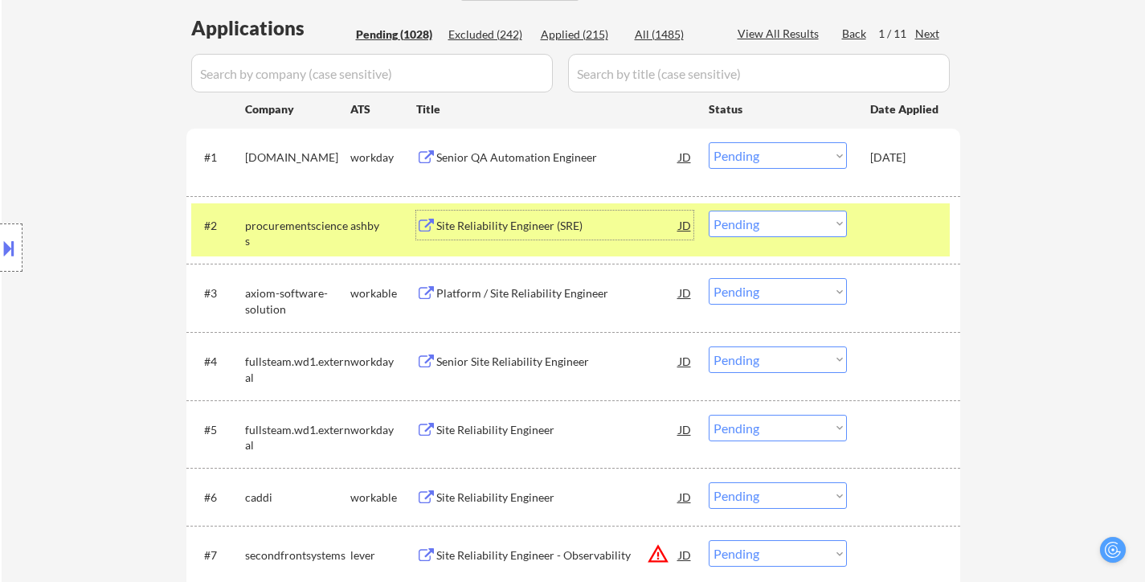
click at [512, 226] on div "Site Reliability Engineer (SRE)" at bounding box center [557, 226] width 243 height 16
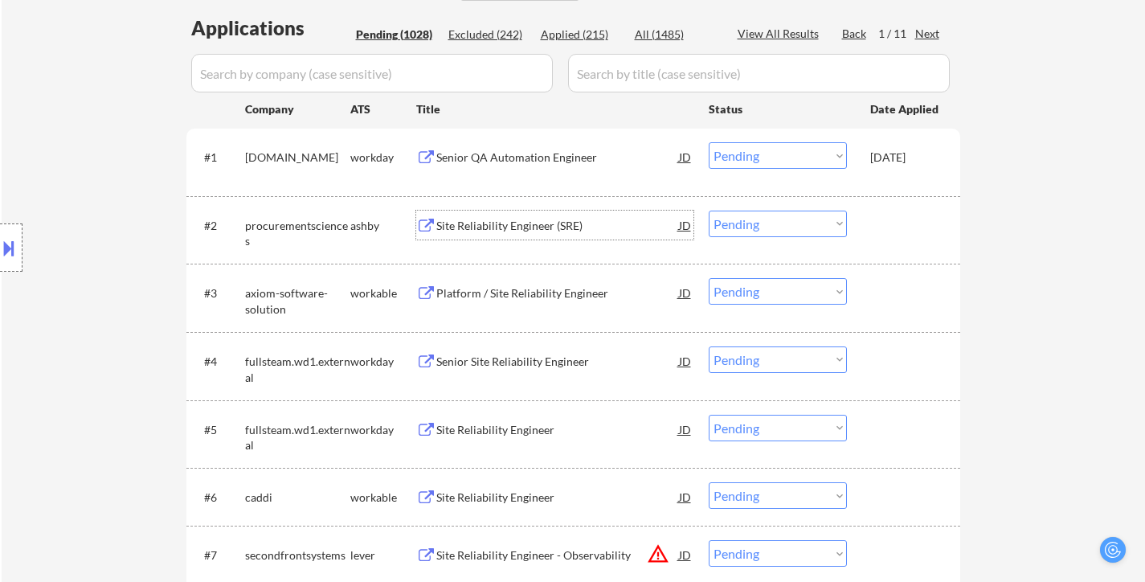
click at [516, 287] on div "Platform / Site Reliability Engineer" at bounding box center [557, 293] width 243 height 16
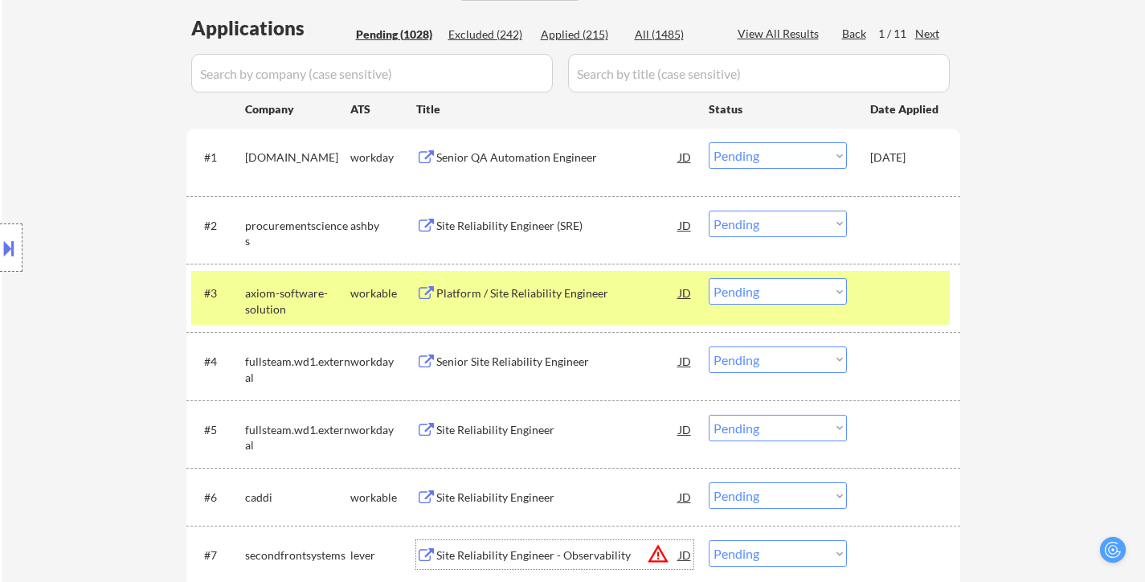
click at [497, 549] on div "Site Reliability Engineer - Observability" at bounding box center [557, 555] width 243 height 16
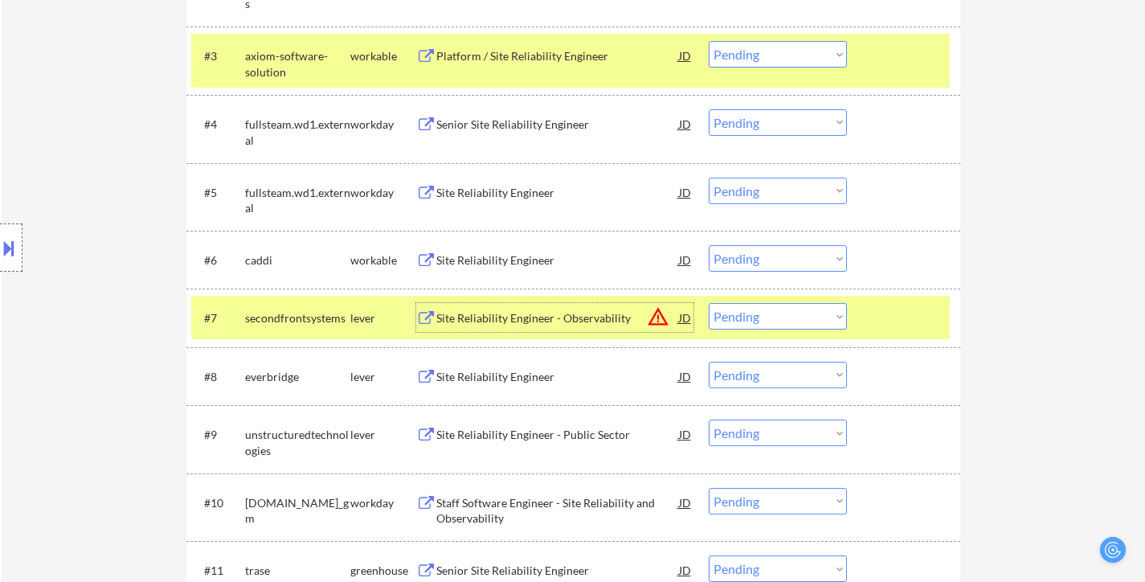
scroll to position [643, 0]
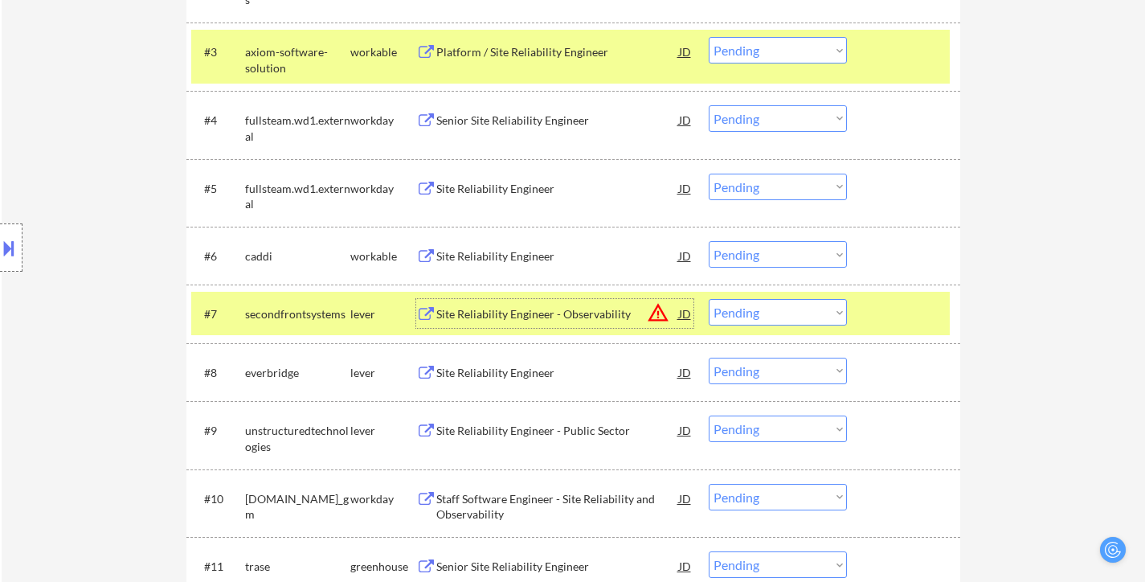
click at [537, 371] on div "Site Reliability Engineer" at bounding box center [557, 373] width 243 height 16
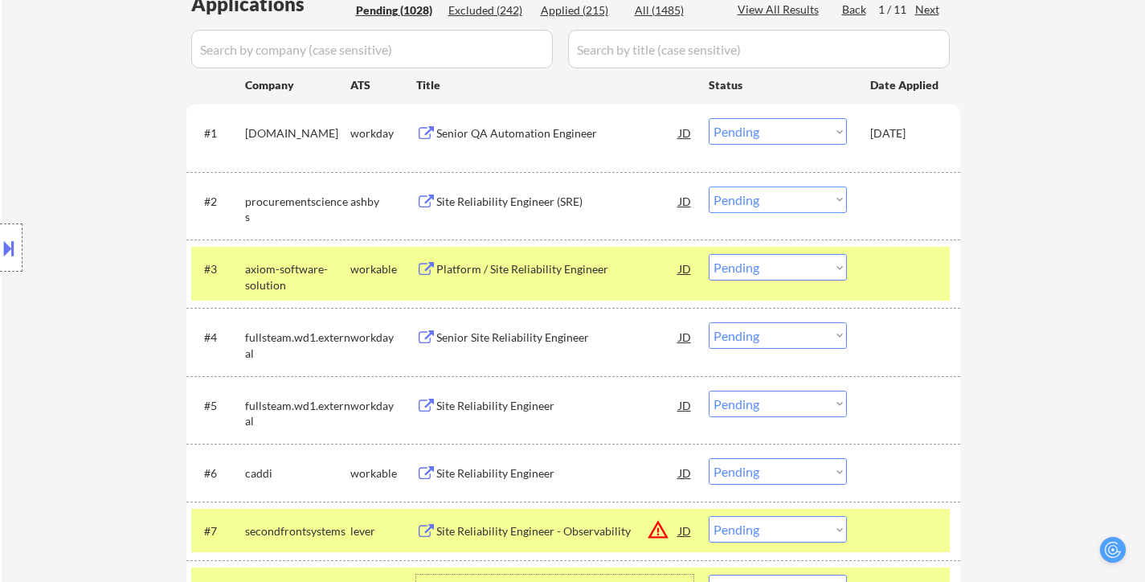
scroll to position [402, 0]
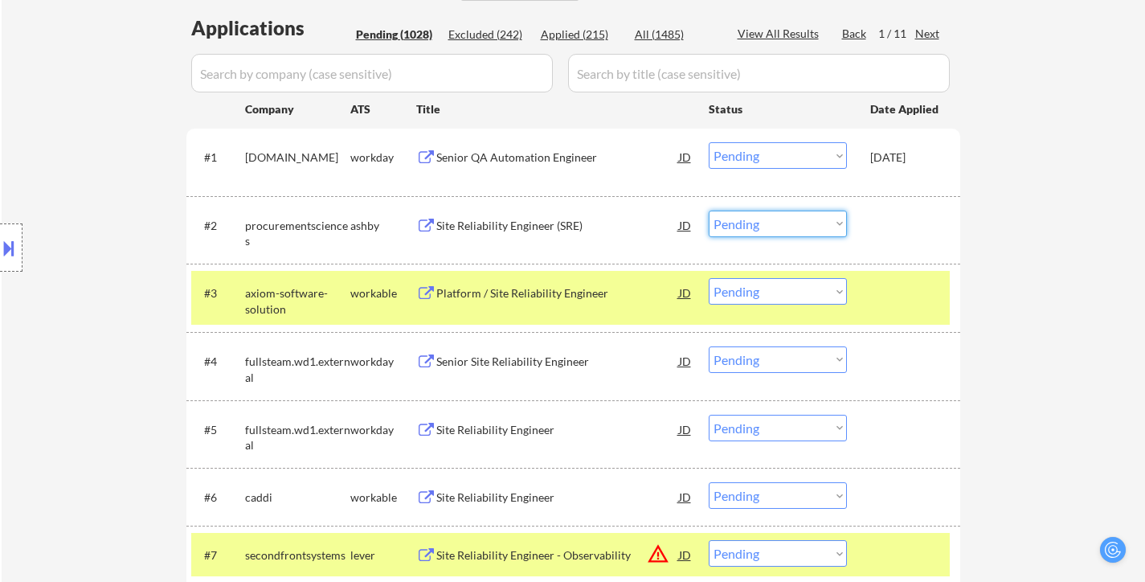
click at [783, 219] on select "Choose an option... Pending Applied Excluded (Questions) Excluded (Expired) Exc…" at bounding box center [778, 224] width 138 height 27
click at [709, 211] on select "Choose an option... Pending Applied Excluded (Questions) Excluded (Expired) Exc…" at bounding box center [778, 224] width 138 height 27
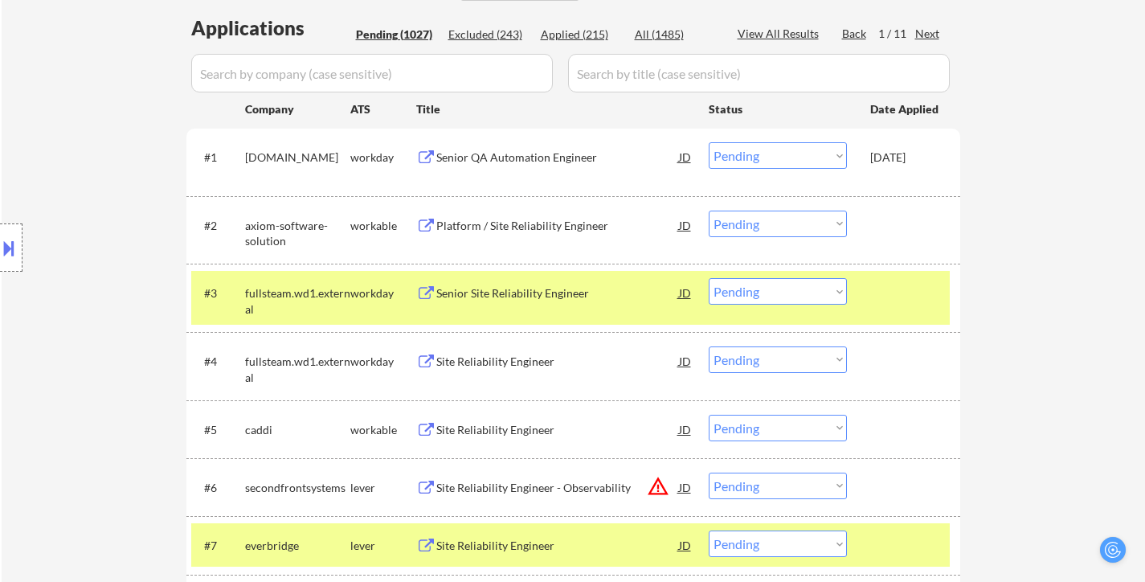
drag, startPoint x: 726, startPoint y: 220, endPoint x: 730, endPoint y: 235, distance: 15.6
click at [727, 220] on select "Choose an option... Pending Applied Excluded (Questions) Excluded (Expired) Exc…" at bounding box center [778, 224] width 138 height 27
click at [709, 211] on select "Choose an option... Pending Applied Excluded (Questions) Excluded (Expired) Exc…" at bounding box center [778, 224] width 138 height 27
select select ""pending""
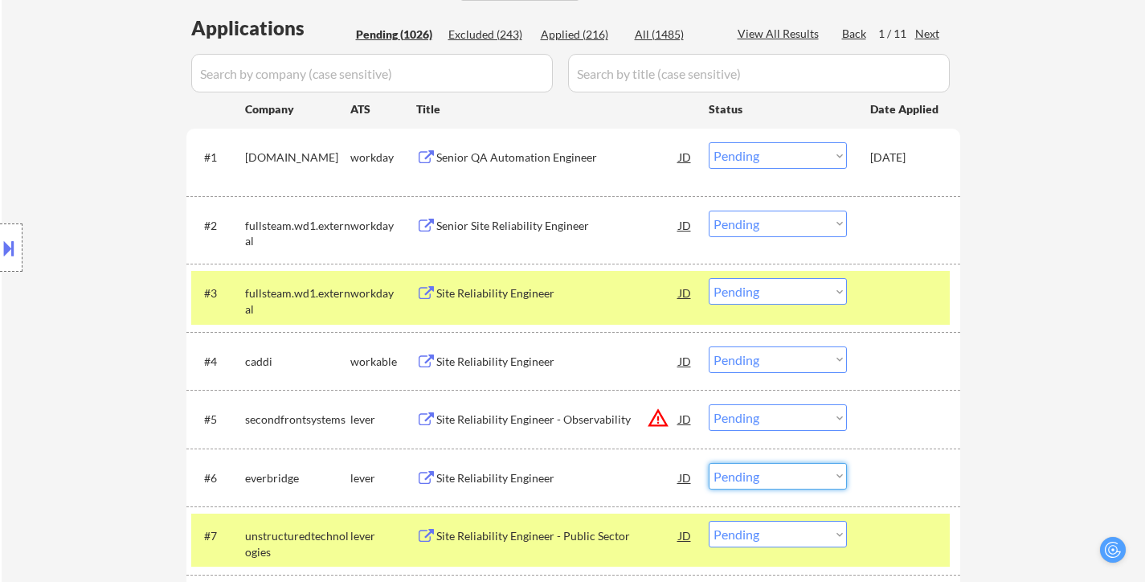
click at [779, 481] on select "Choose an option... Pending Applied Excluded (Questions) Excluded (Expired) Exc…" at bounding box center [778, 476] width 138 height 27
click at [709, 463] on select "Choose an option... Pending Applied Excluded (Questions) Excluded (Expired) Exc…" at bounding box center [778, 476] width 138 height 27
select select ""pending""
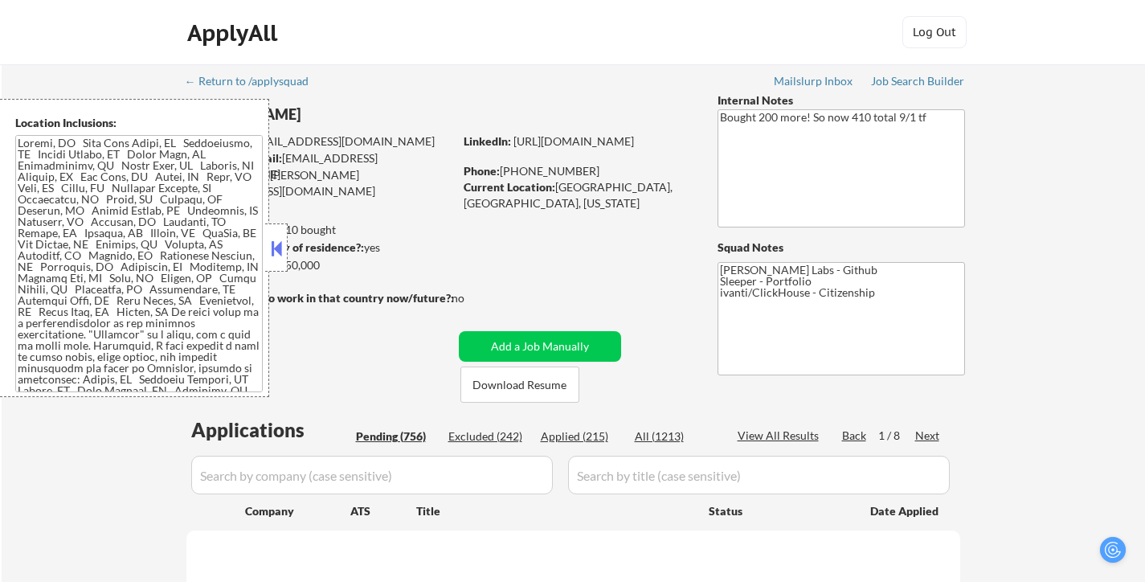
select select ""pending""
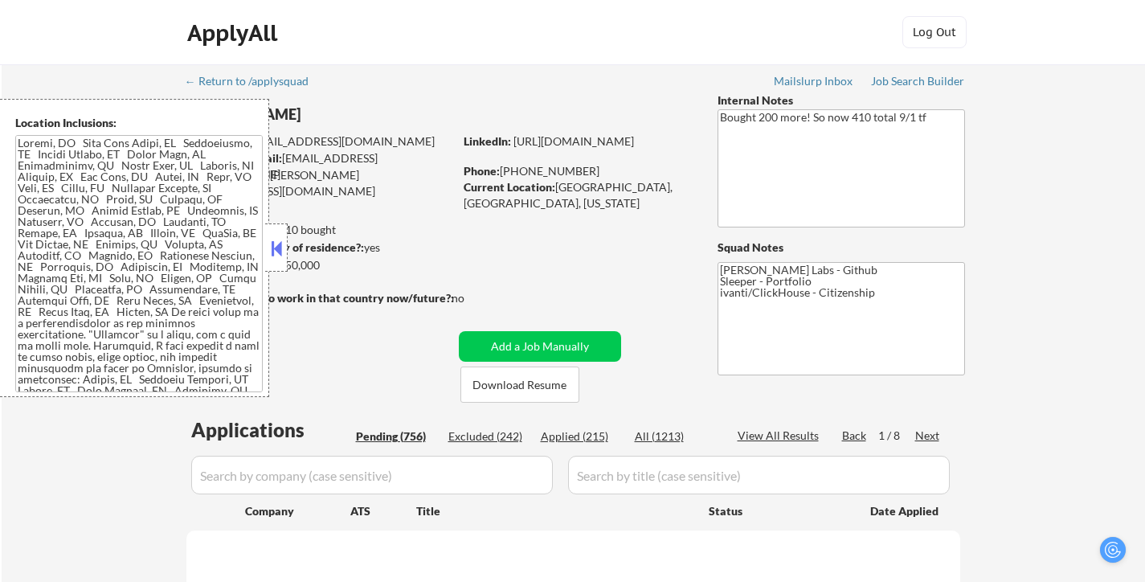
select select ""pending""
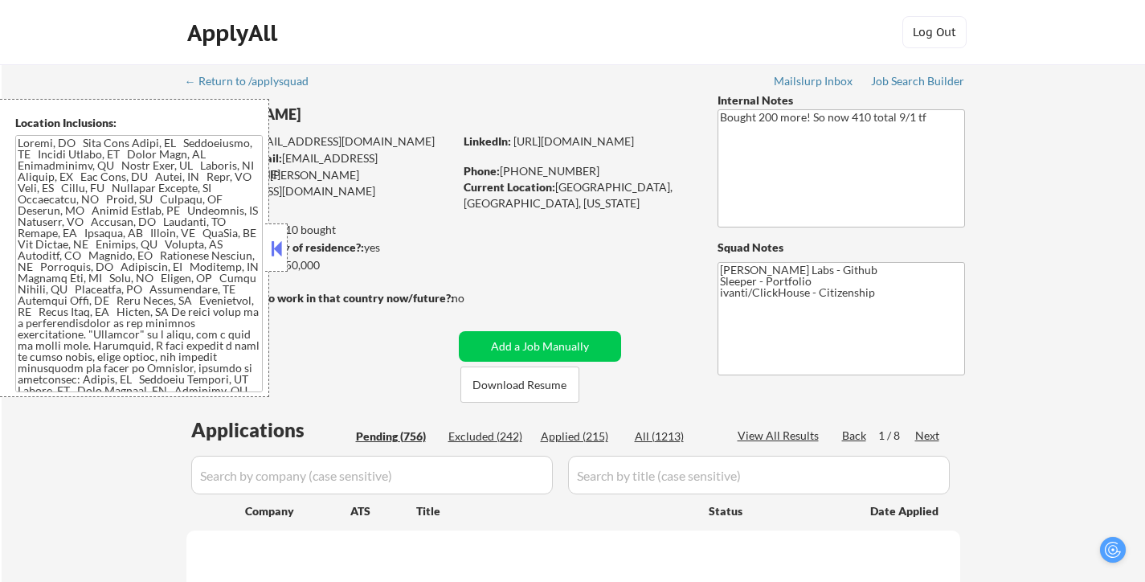
select select ""pending""
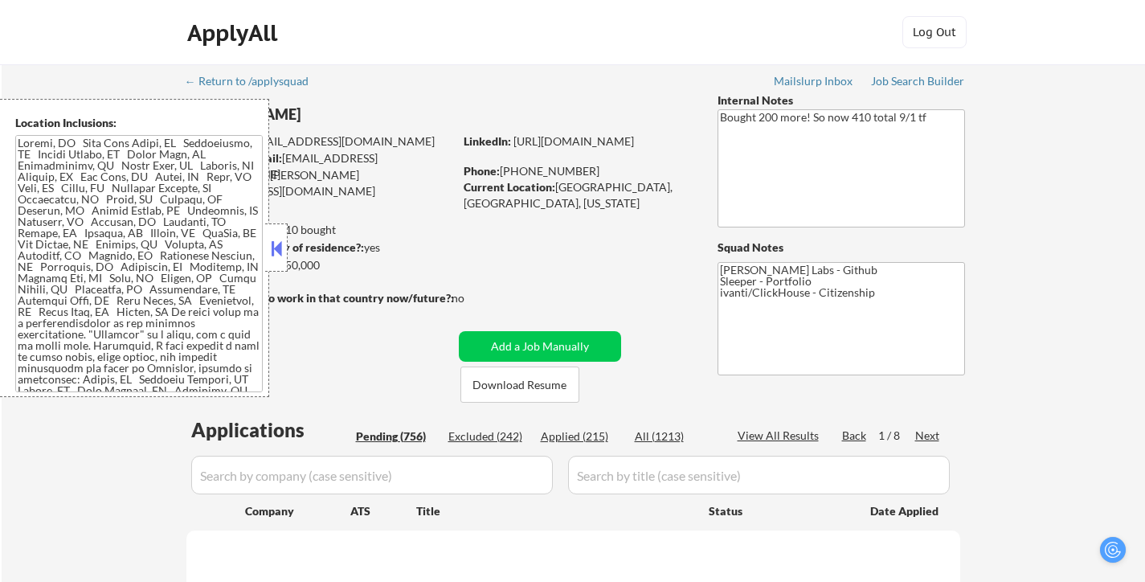
select select ""pending""
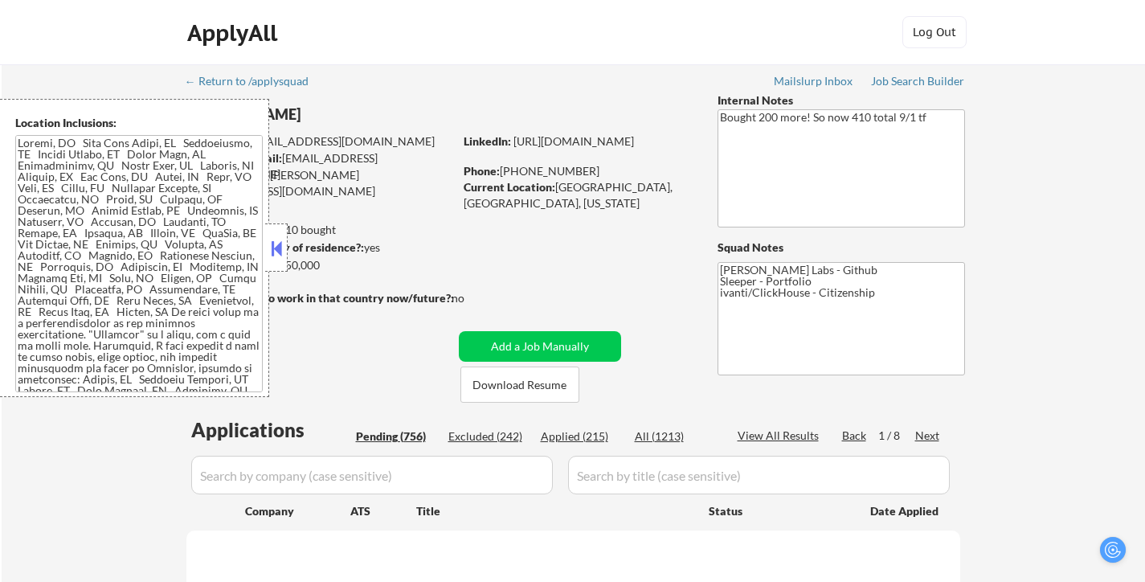
select select ""pending""
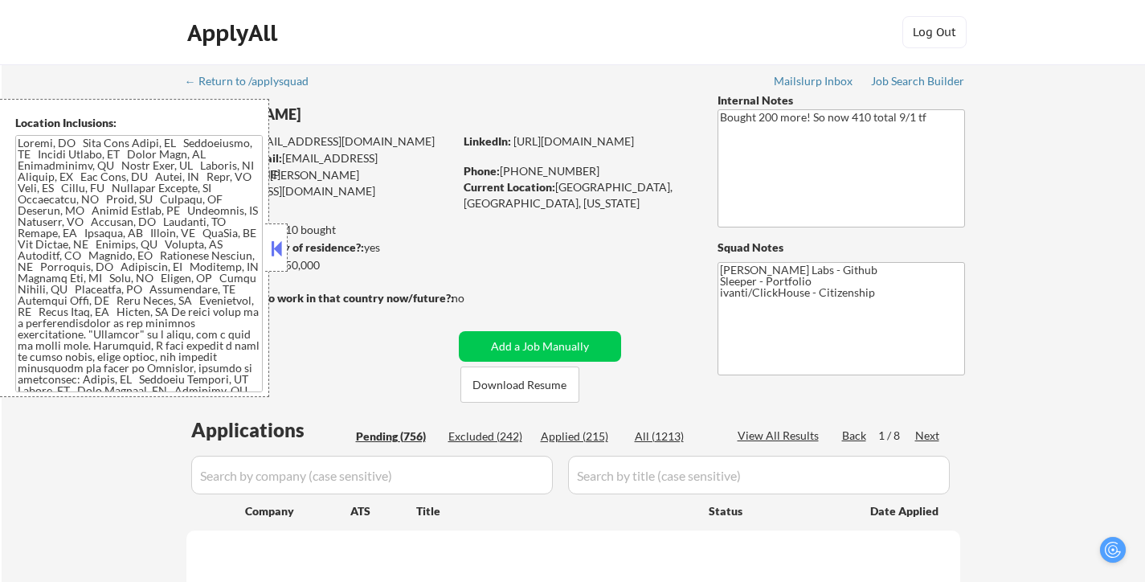
select select ""pending""
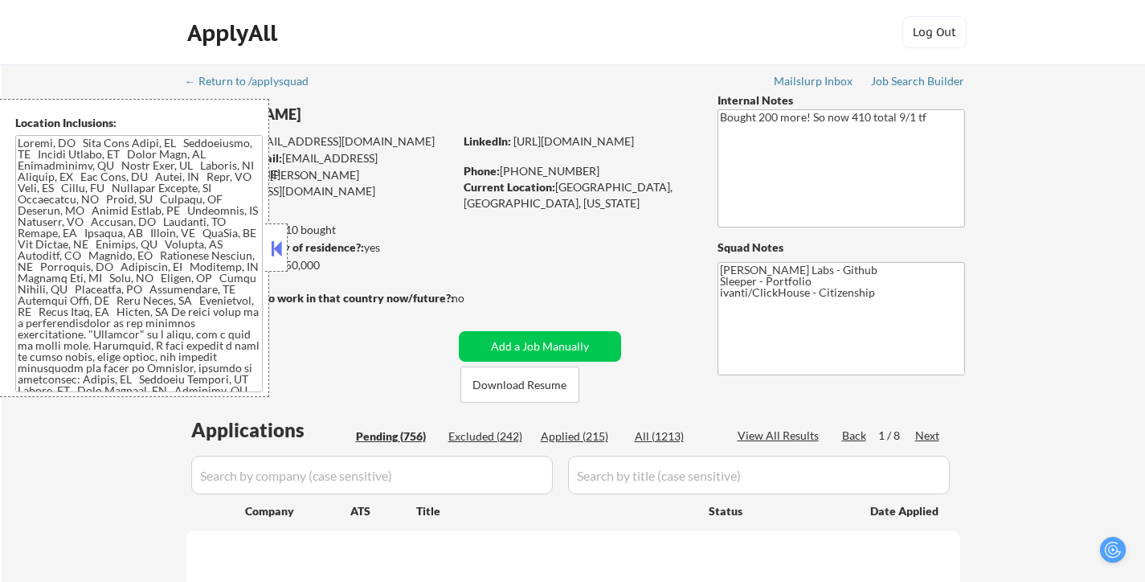
select select ""pending""
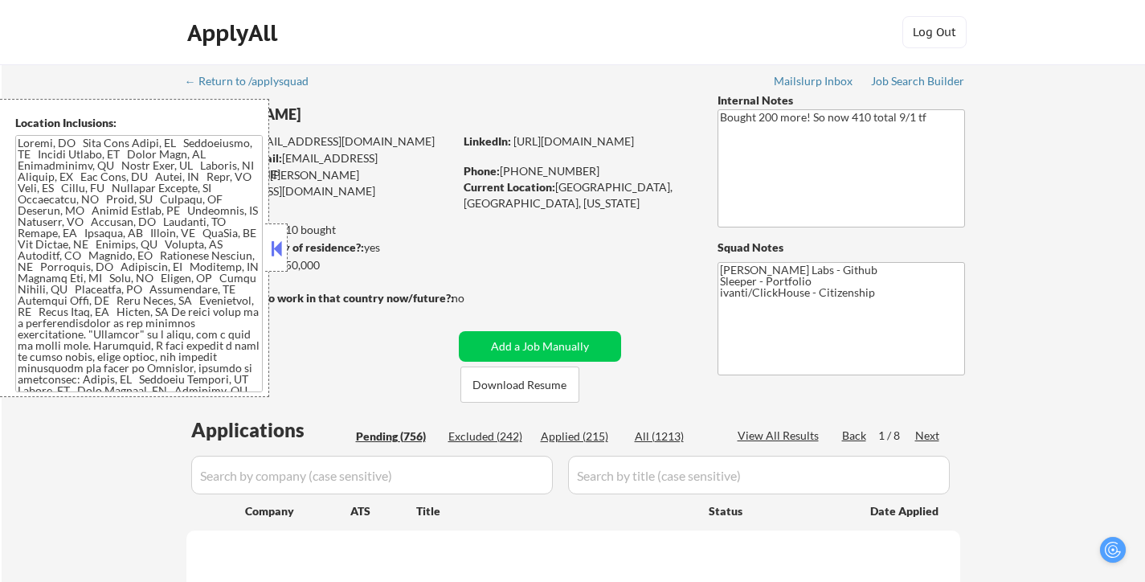
select select ""pending""
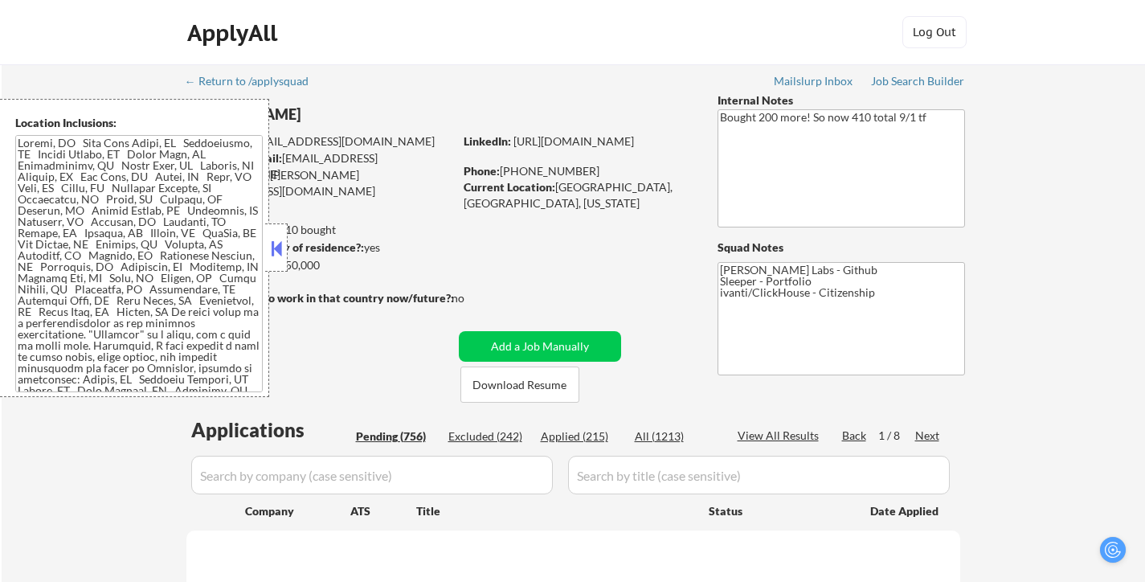
select select ""pending""
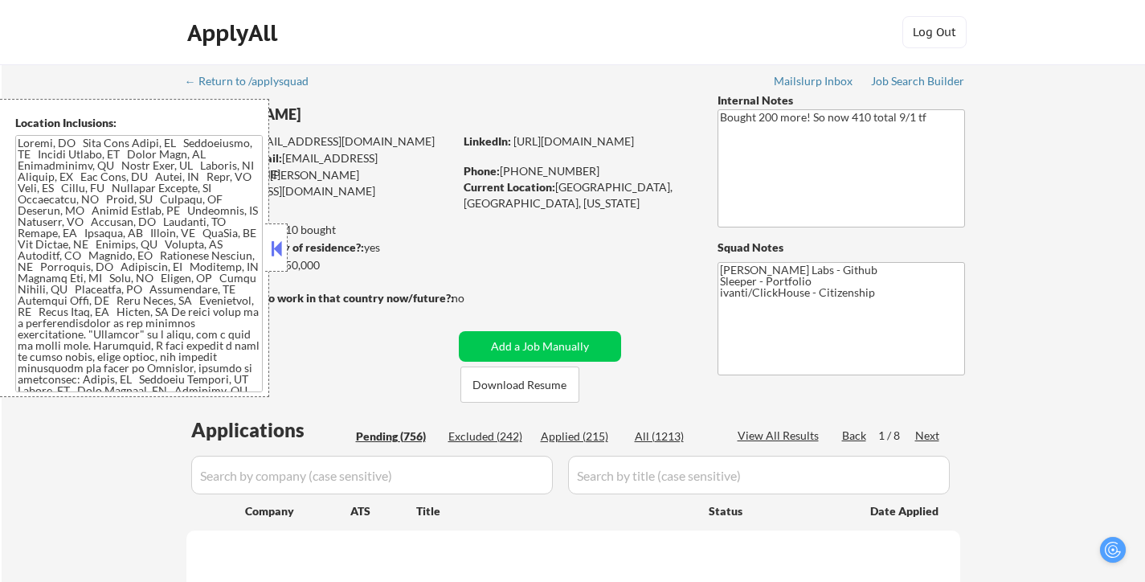
select select ""pending""
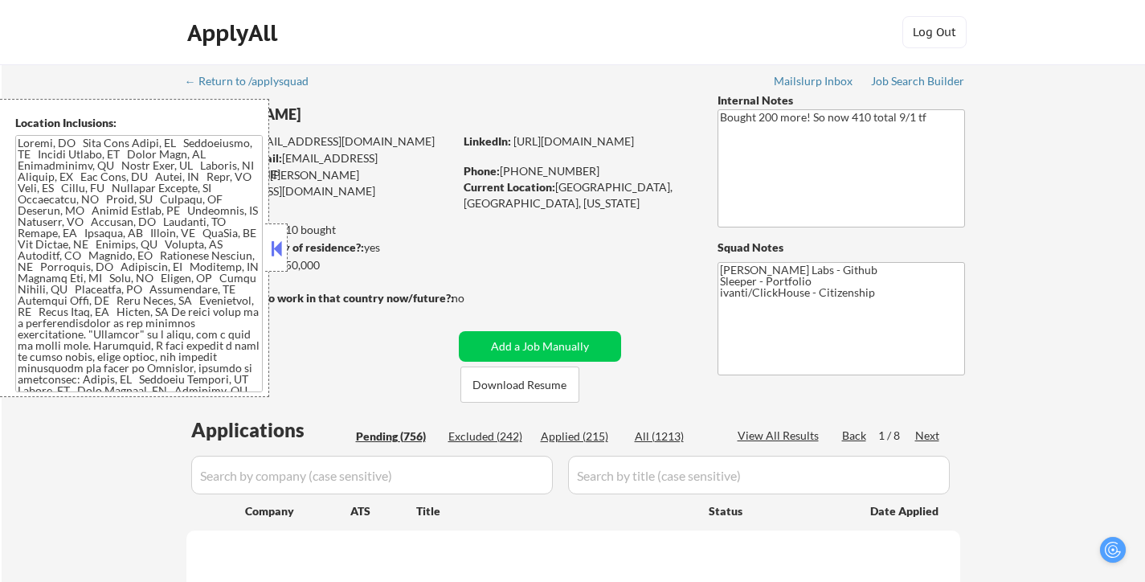
select select ""pending""
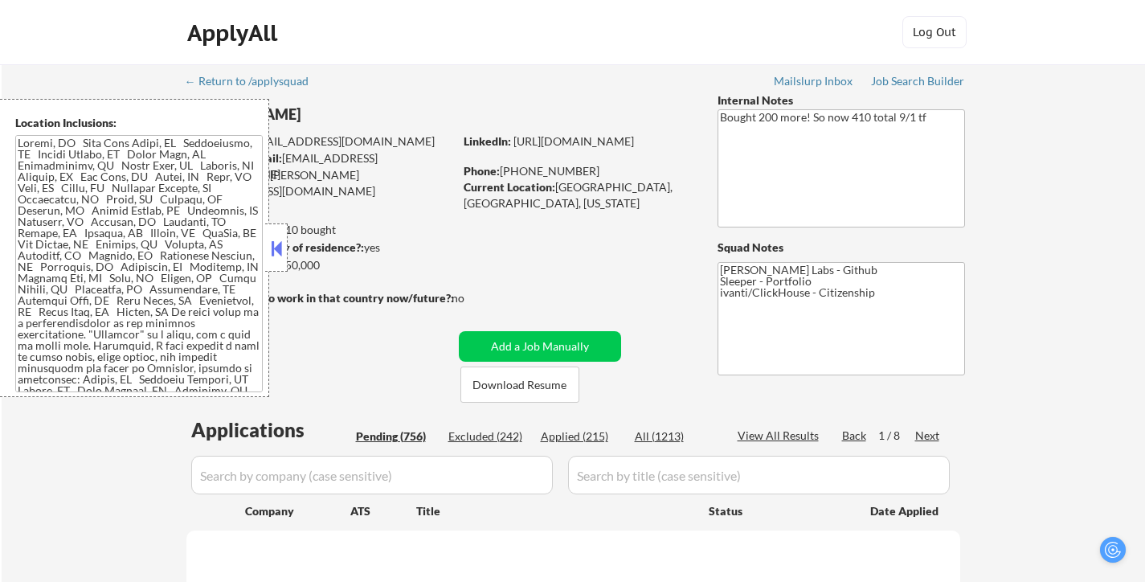
select select ""pending""
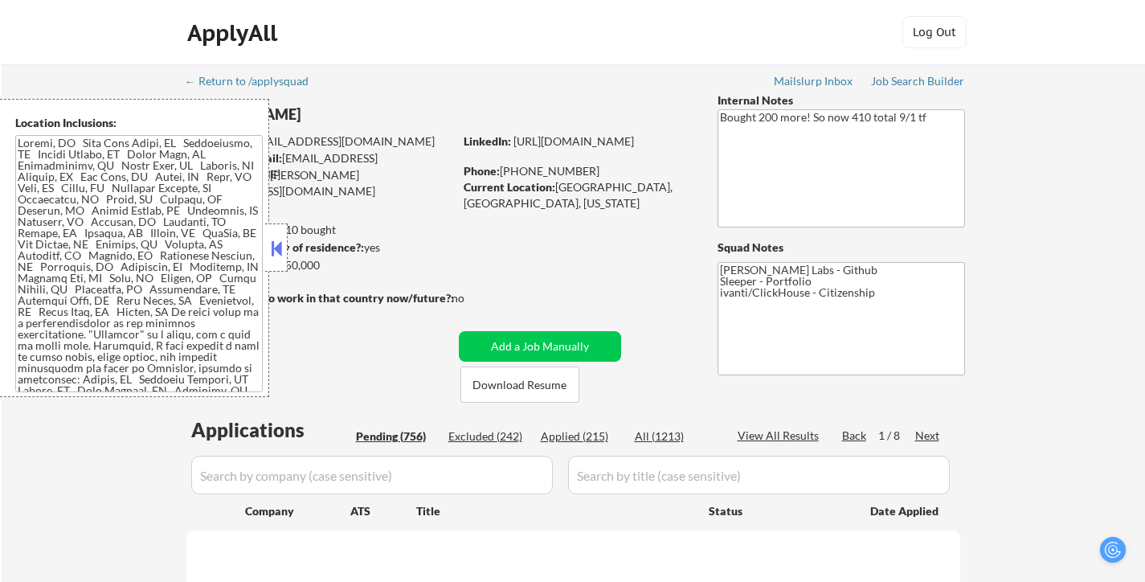
select select ""pending""
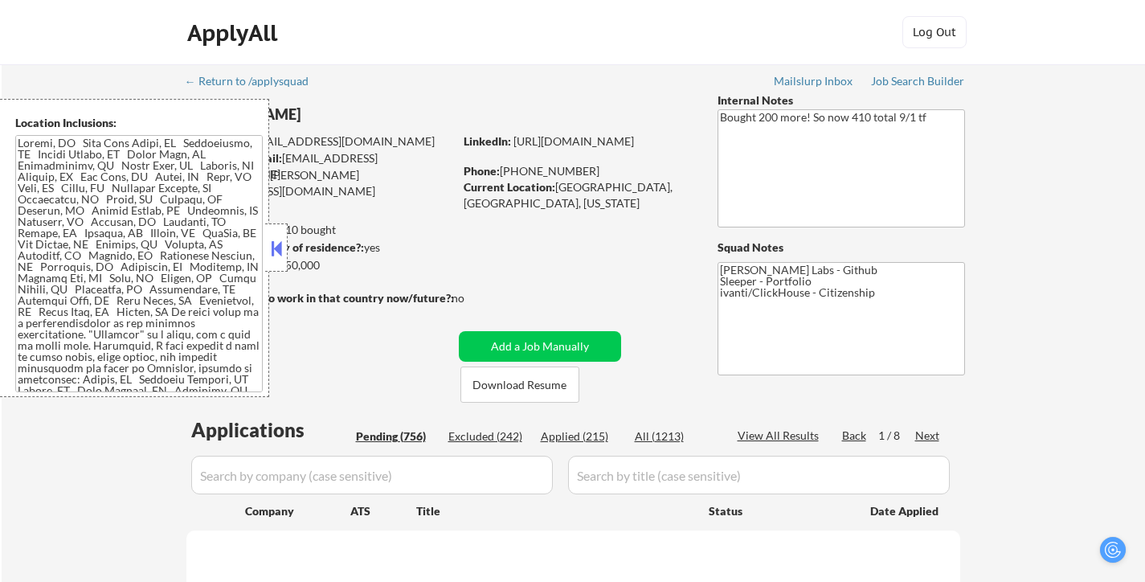
select select ""pending""
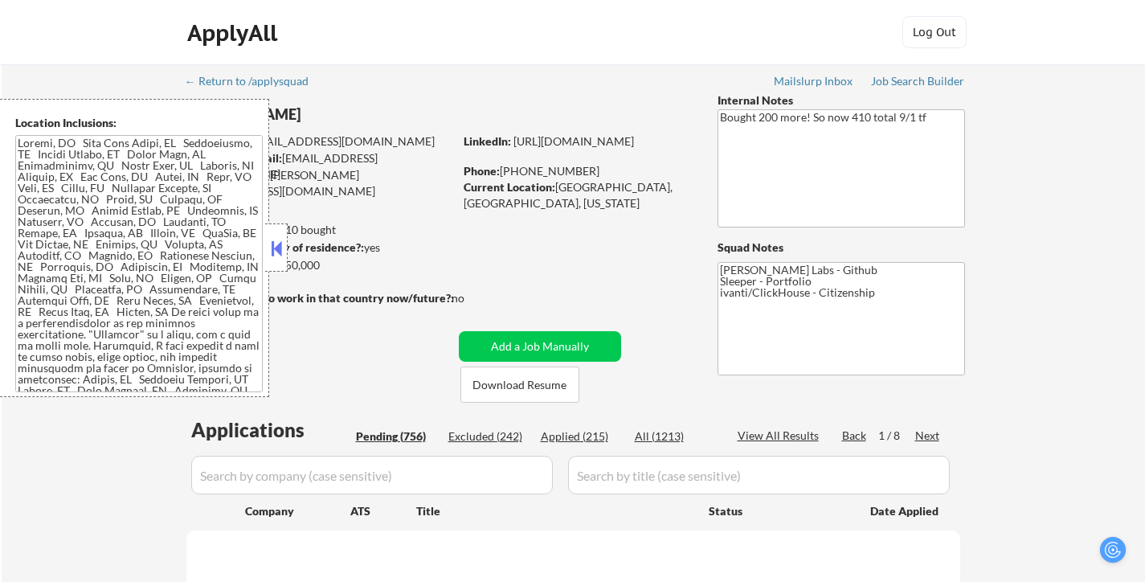
select select ""pending""
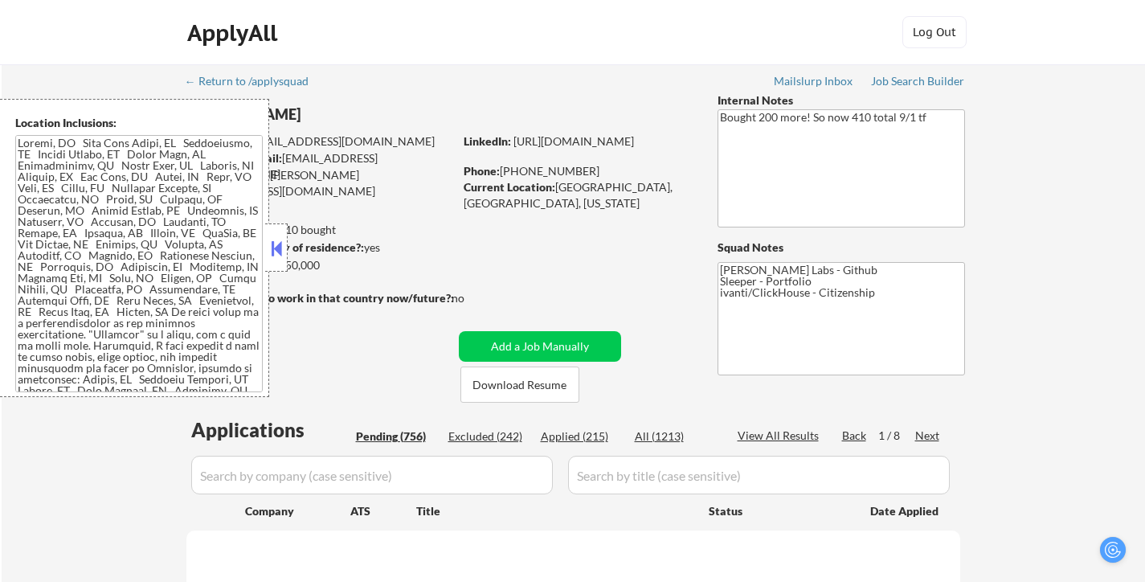
select select ""pending""
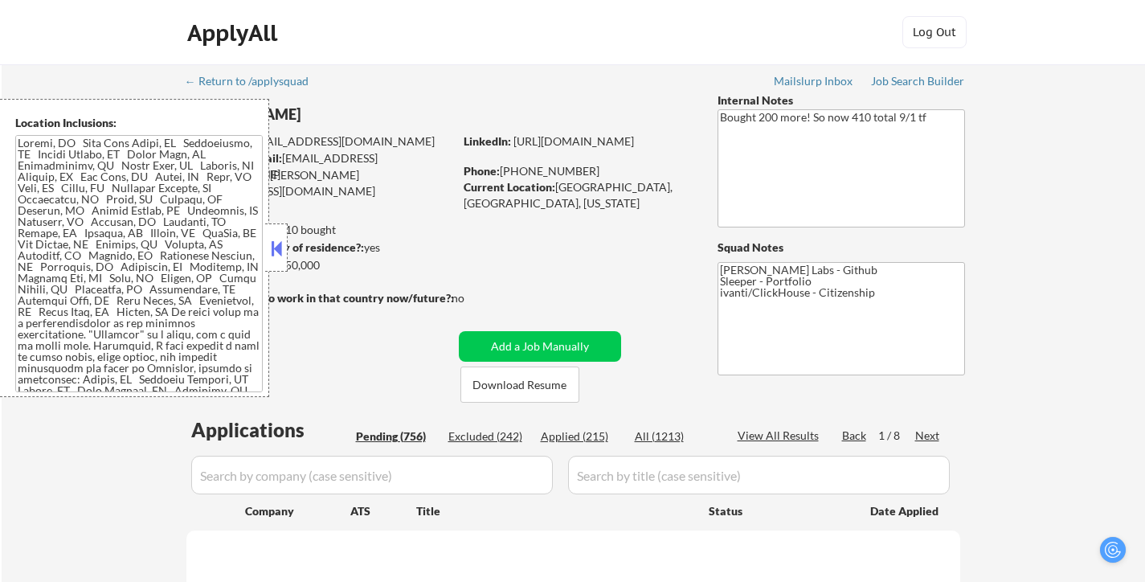
select select ""pending""
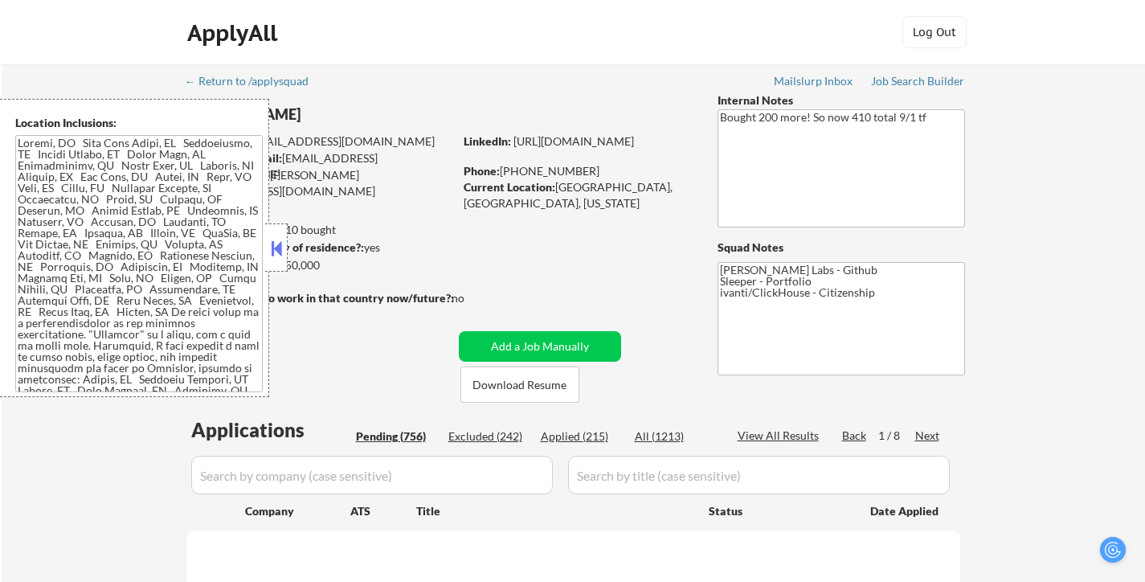
select select ""pending""
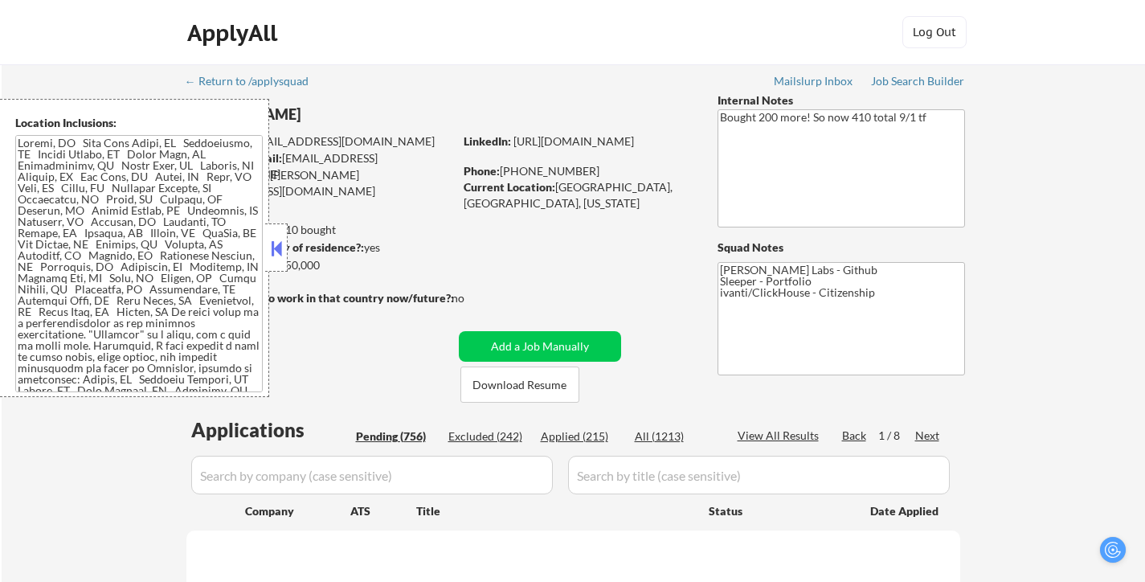
select select ""pending""
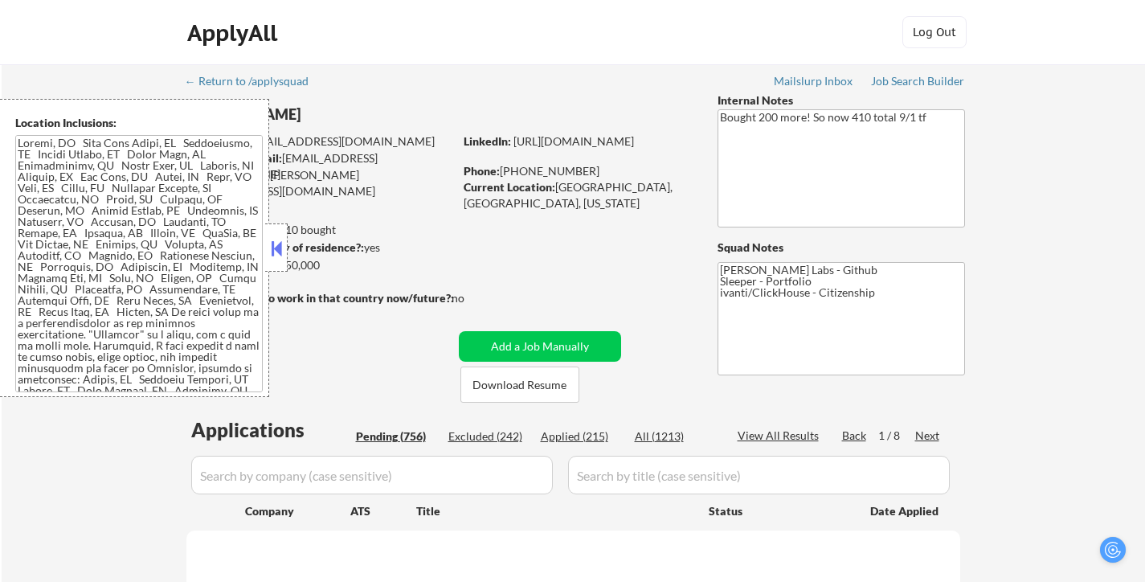
select select ""pending""
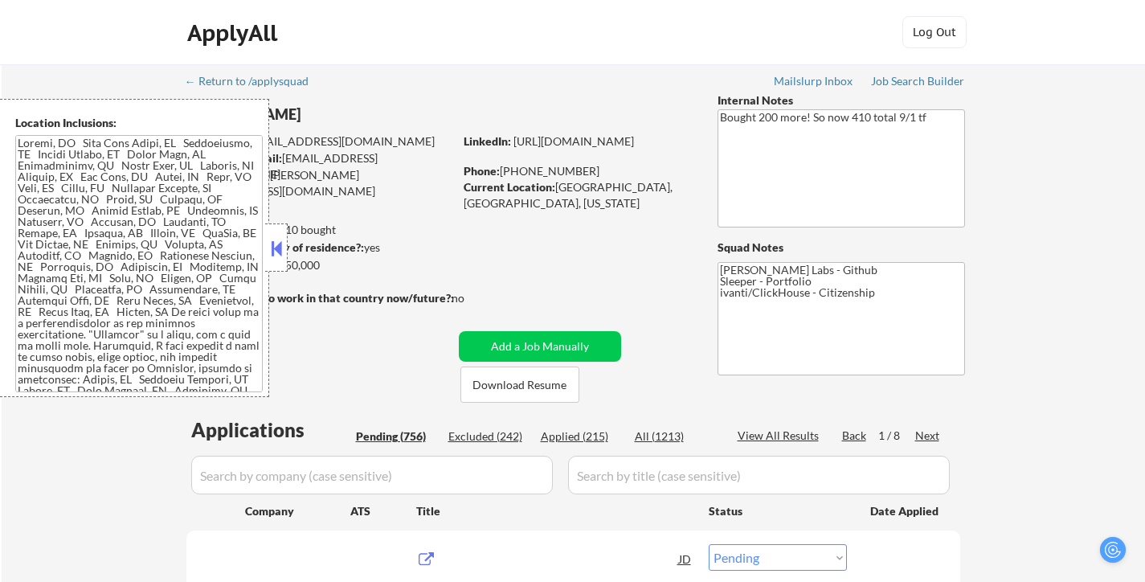
click at [284, 241] on button at bounding box center [277, 248] width 18 height 24
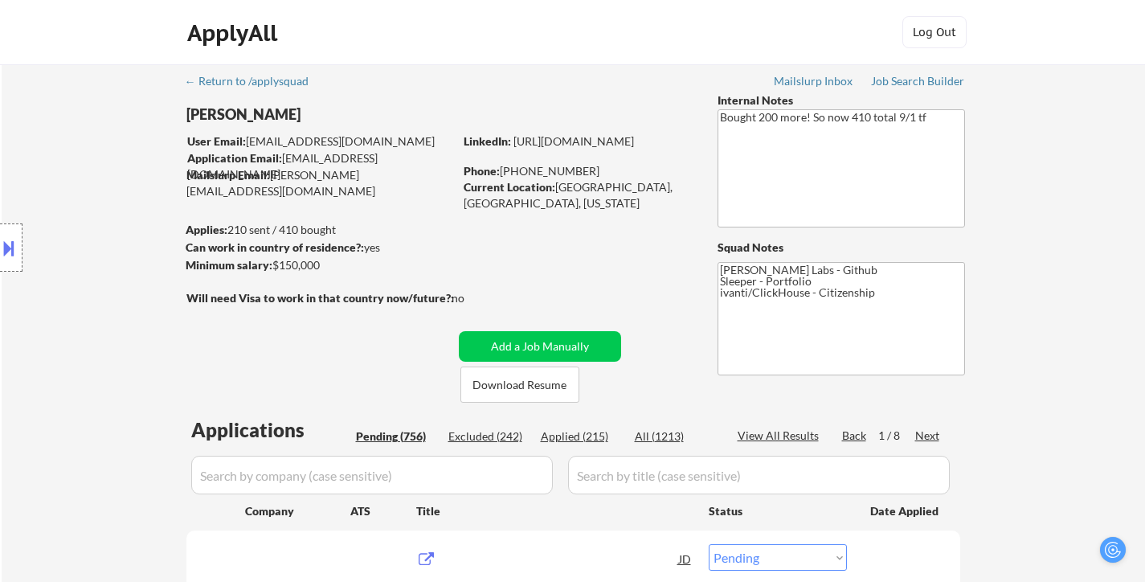
scroll to position [80, 0]
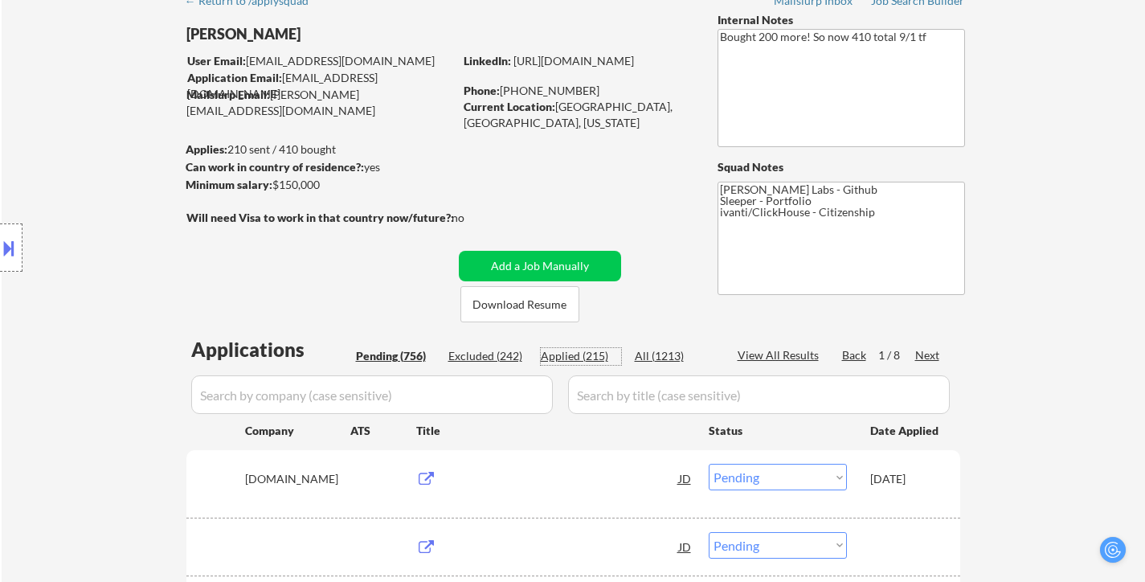
click at [590, 349] on div "Applied (215)" at bounding box center [581, 356] width 80 height 16
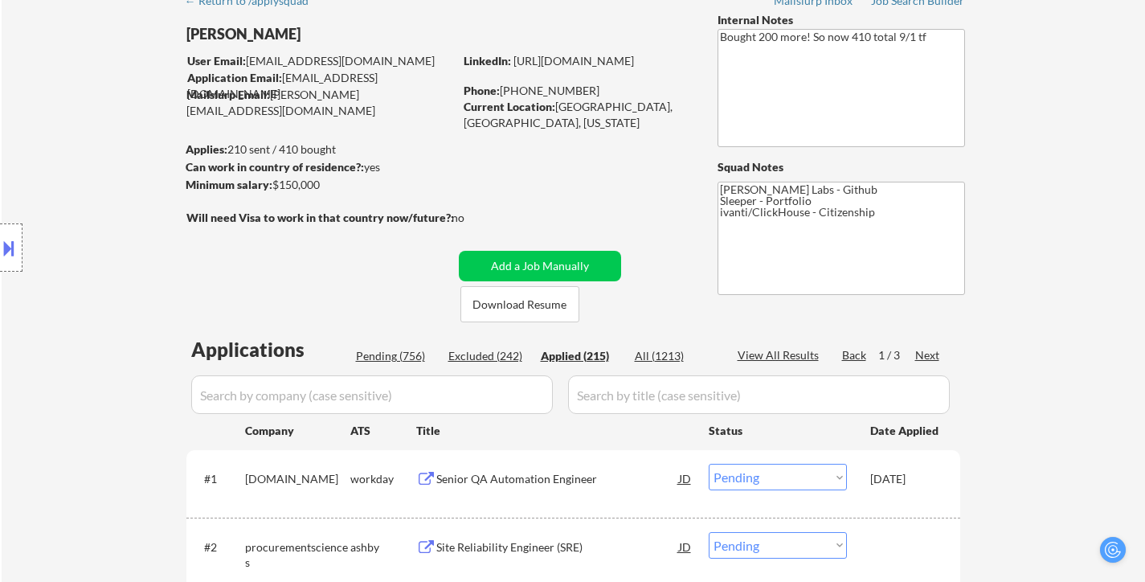
select select ""applied""
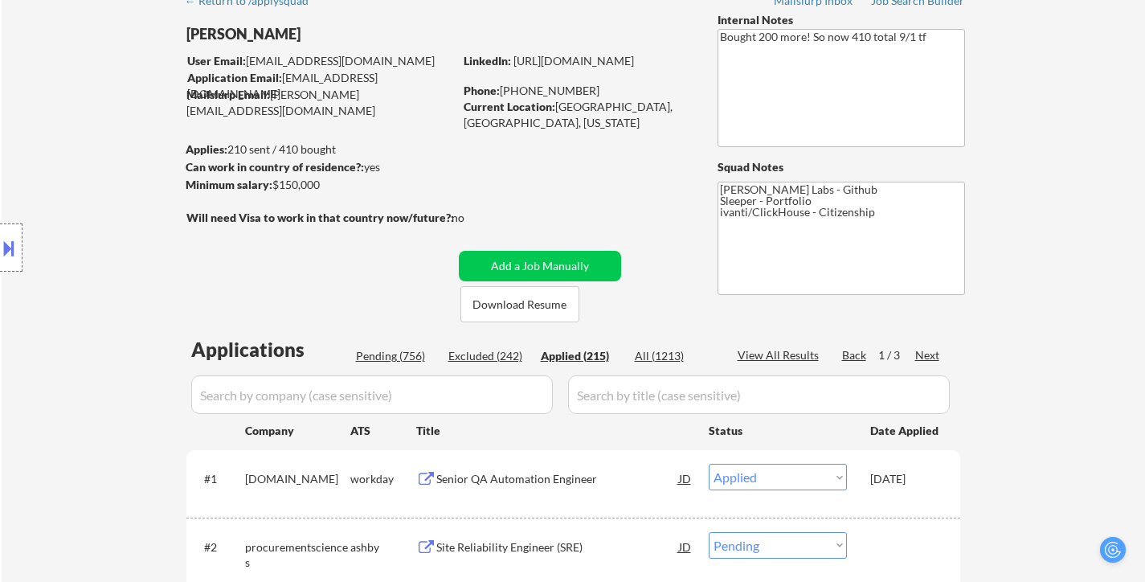
select select ""applied""
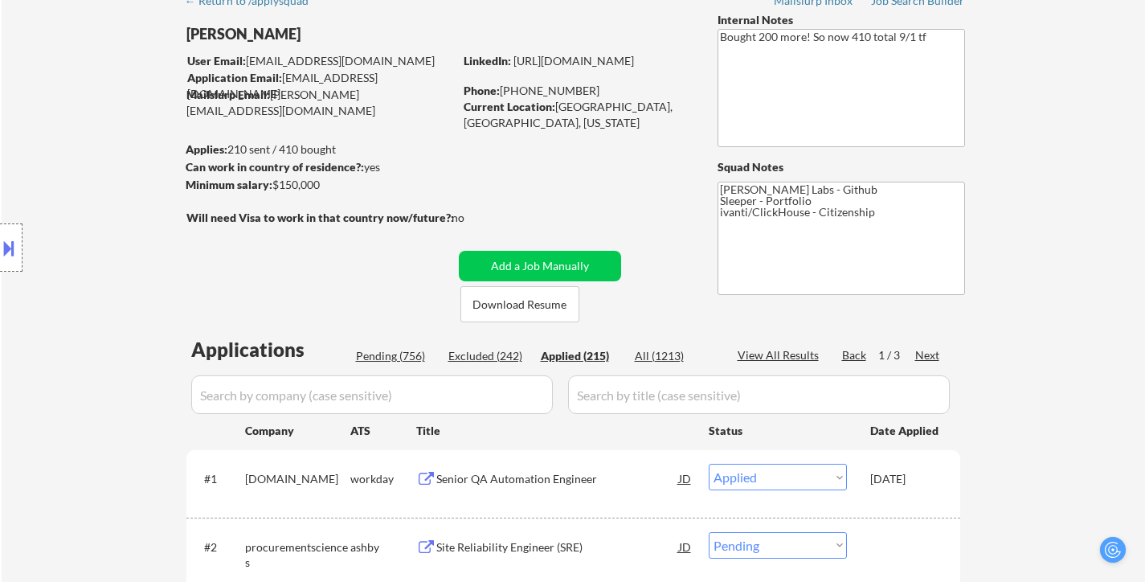
select select ""applied""
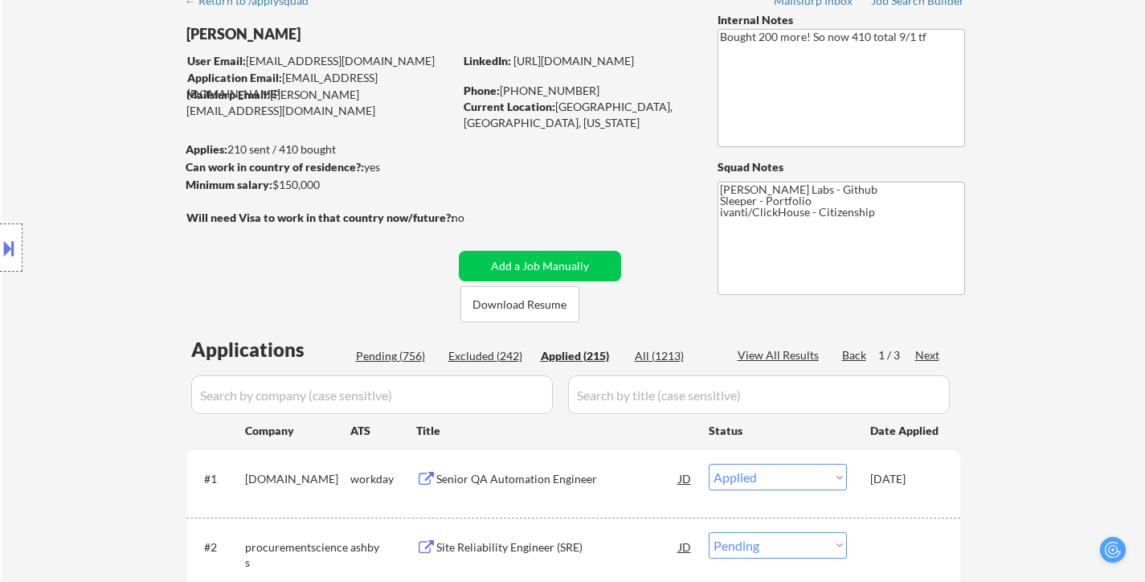
select select ""applied""
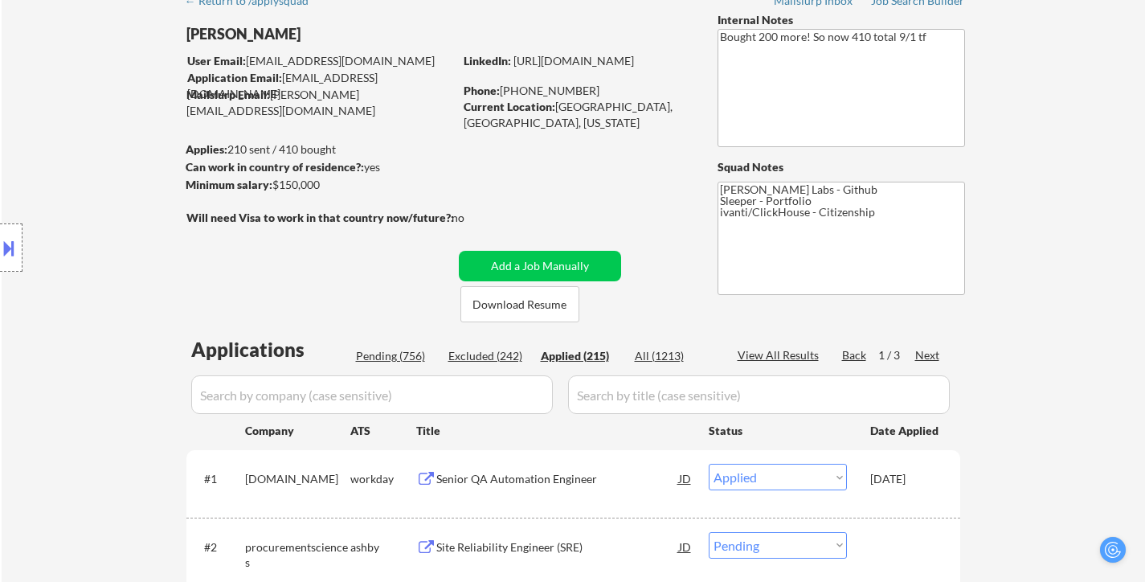
select select ""applied""
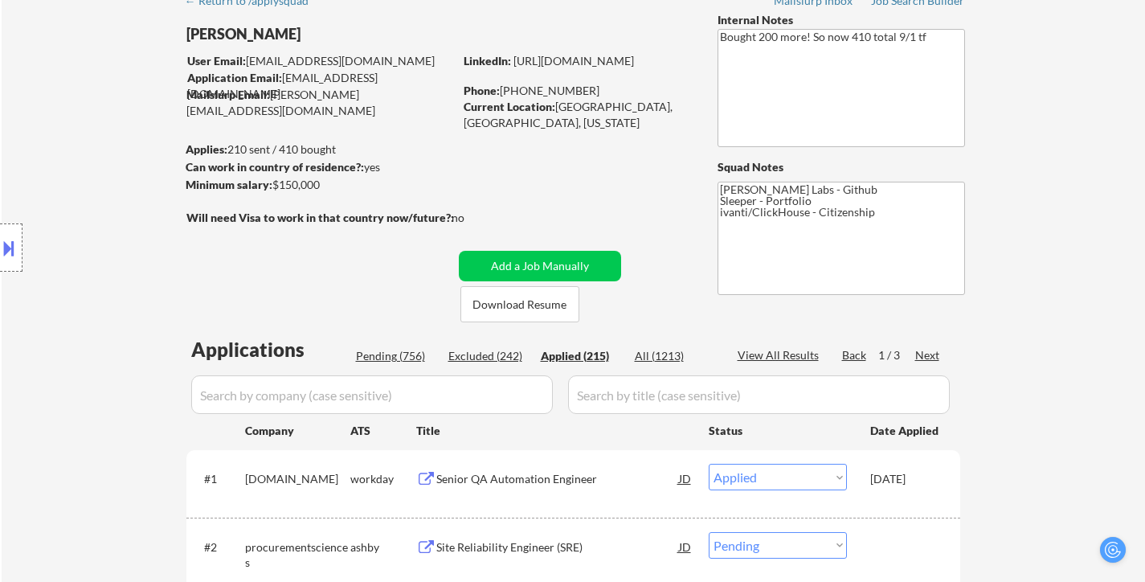
select select ""applied""
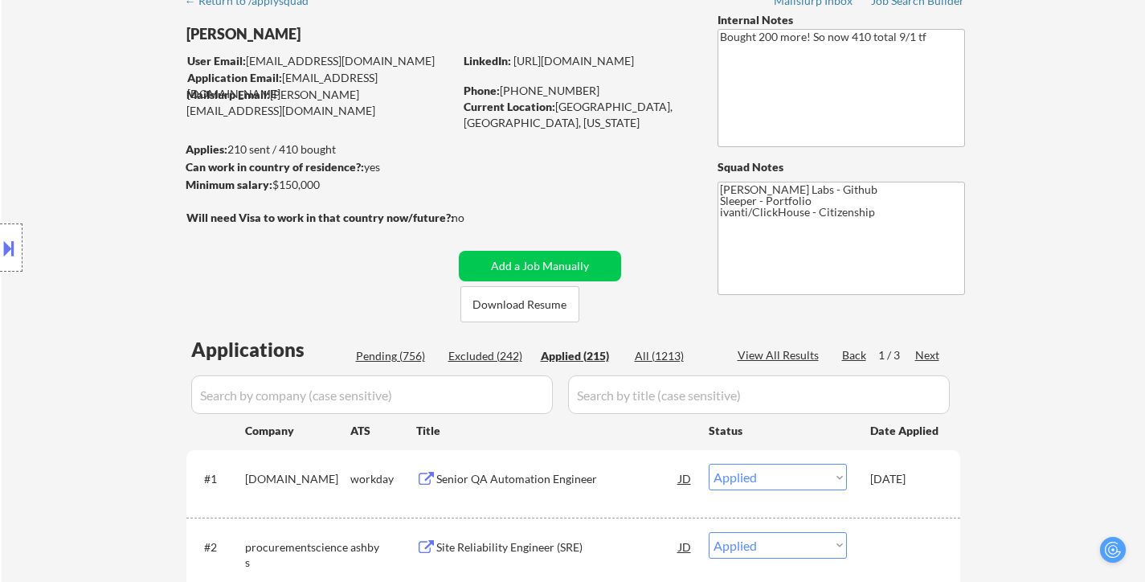
select select ""applied""
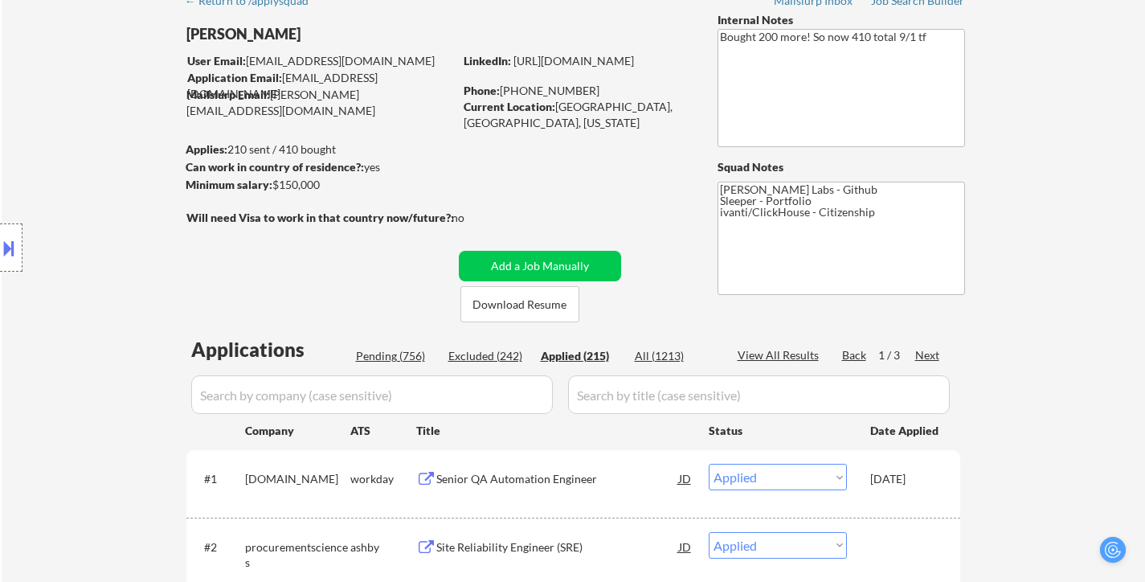
select select ""applied""
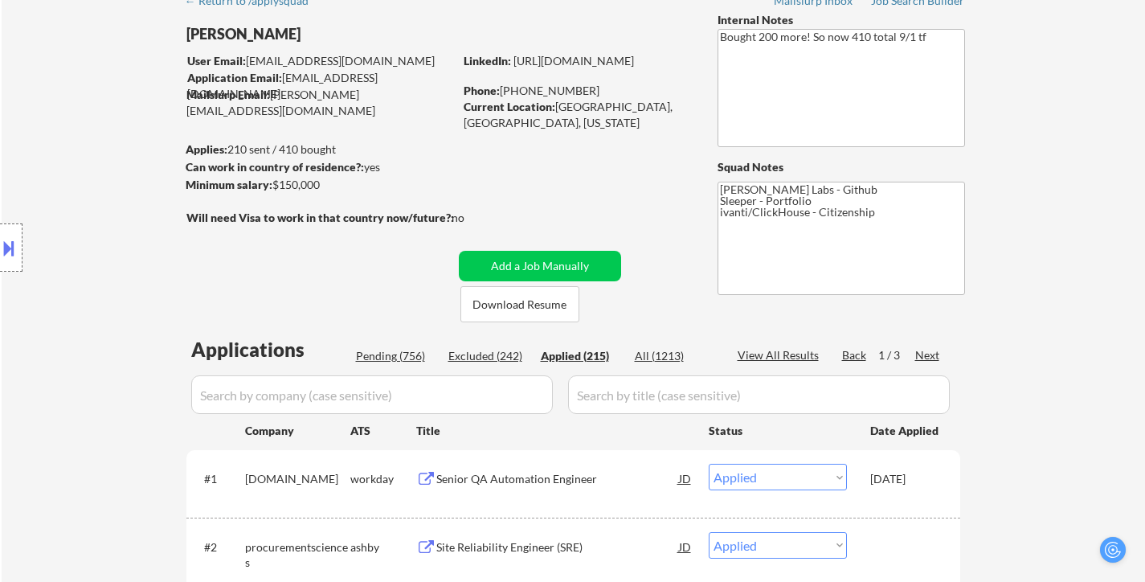
select select ""applied""
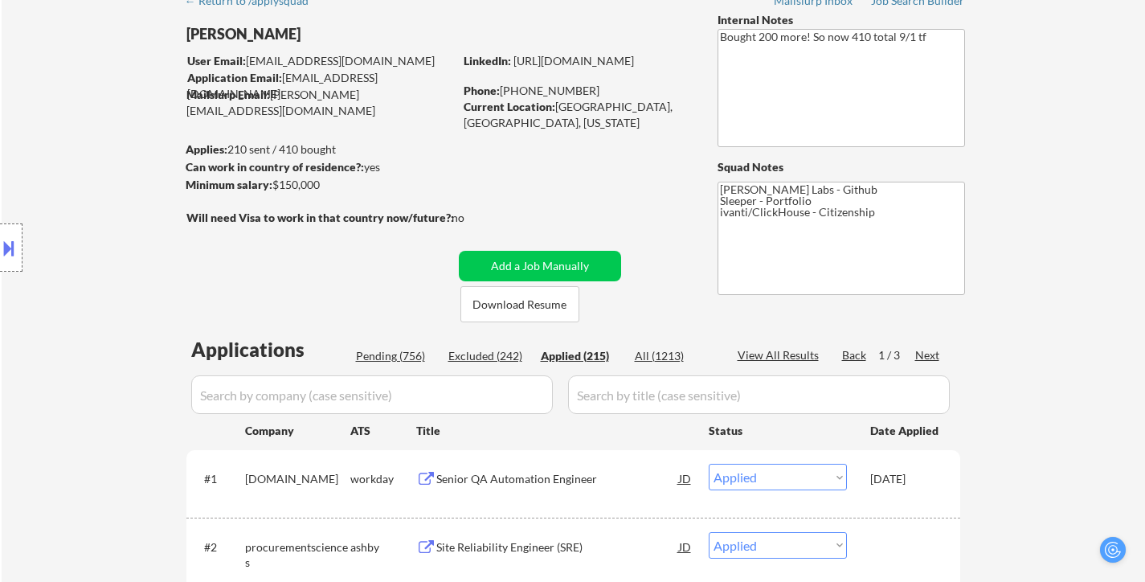
select select ""applied""
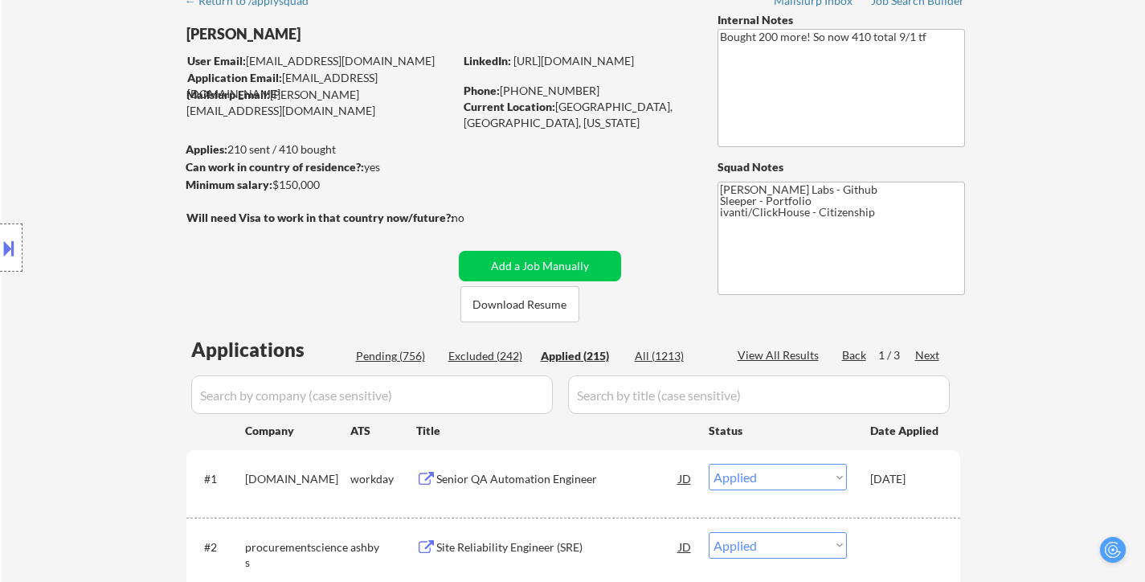
select select ""applied""
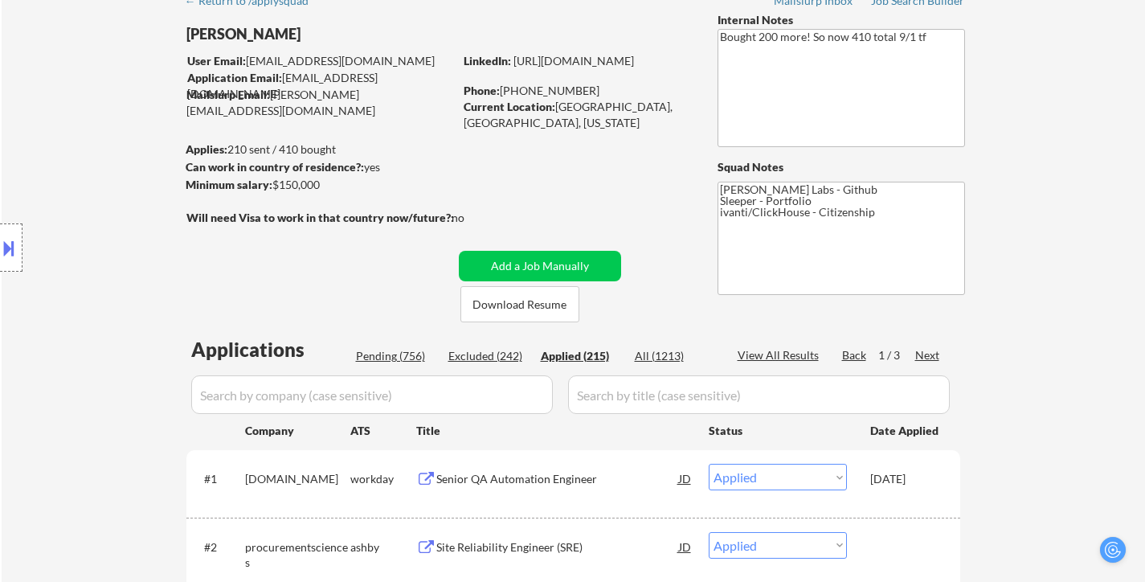
select select ""applied""
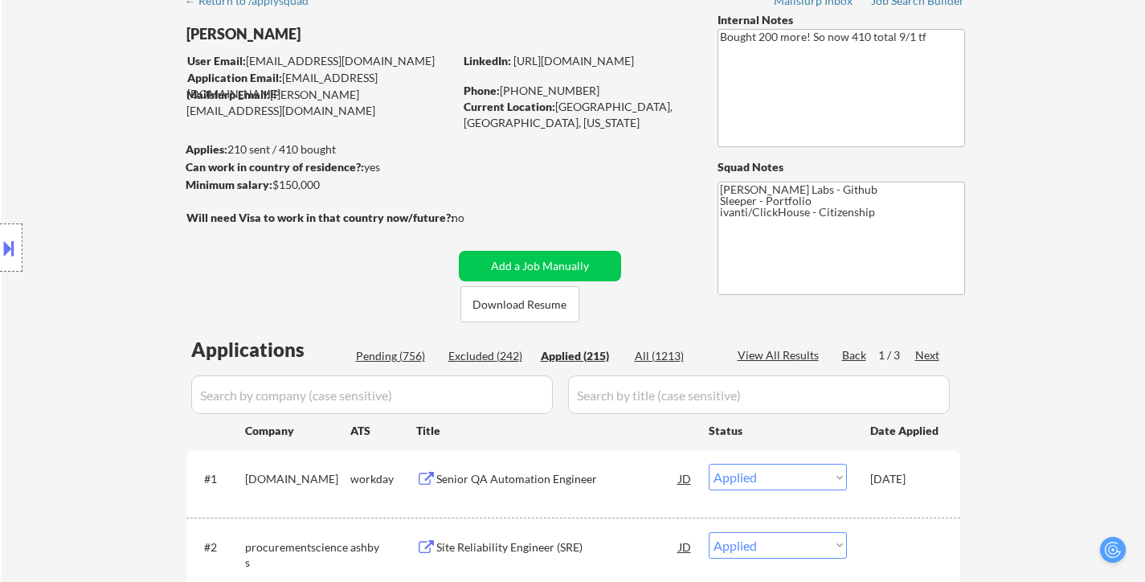
select select ""applied""
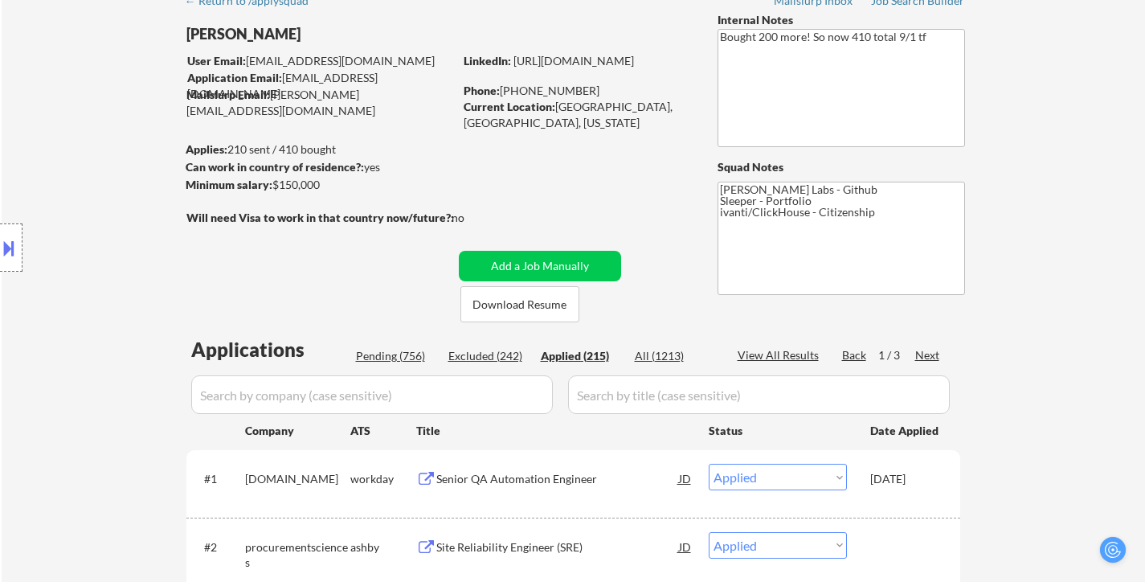
select select ""applied""
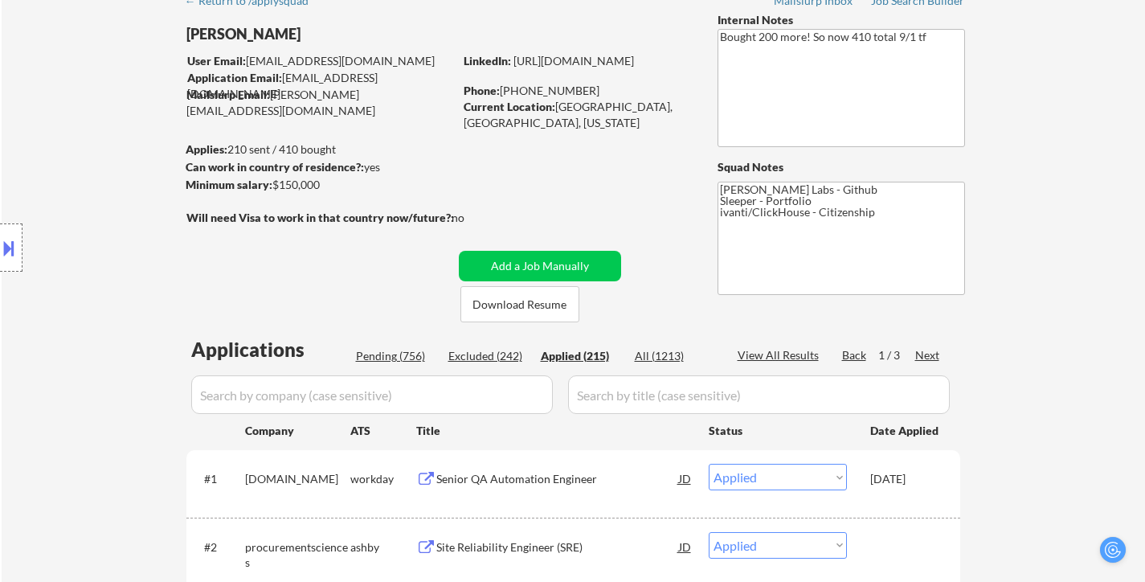
select select ""applied""
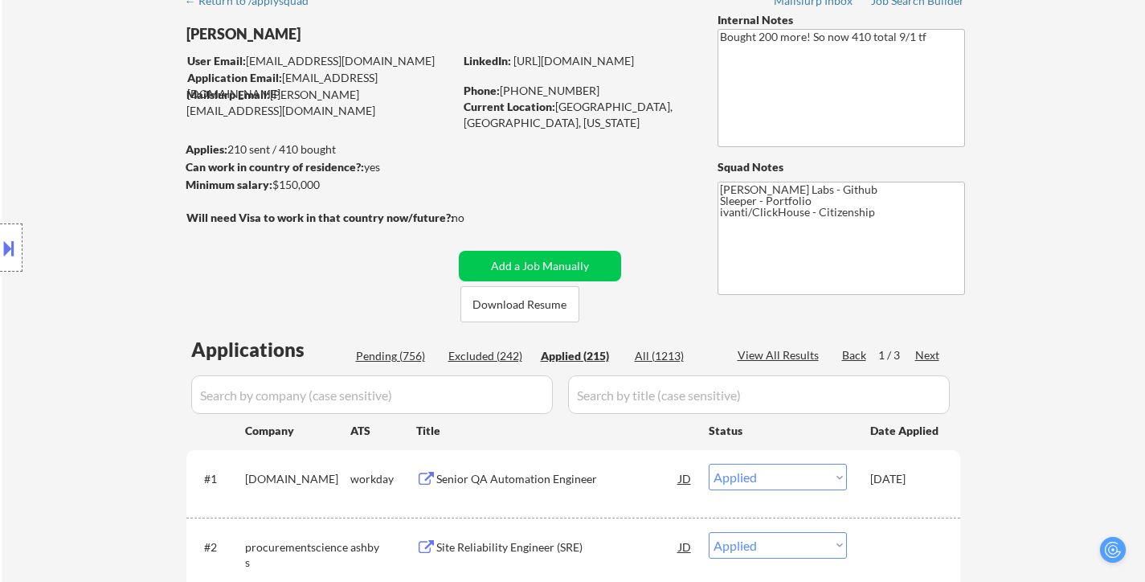
select select ""applied""
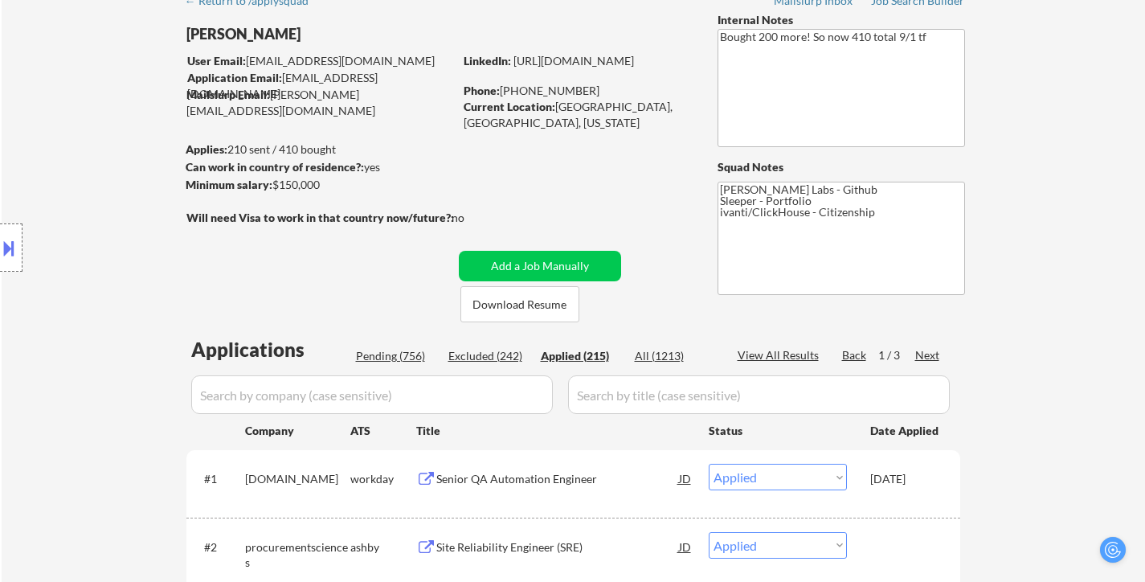
select select ""applied""
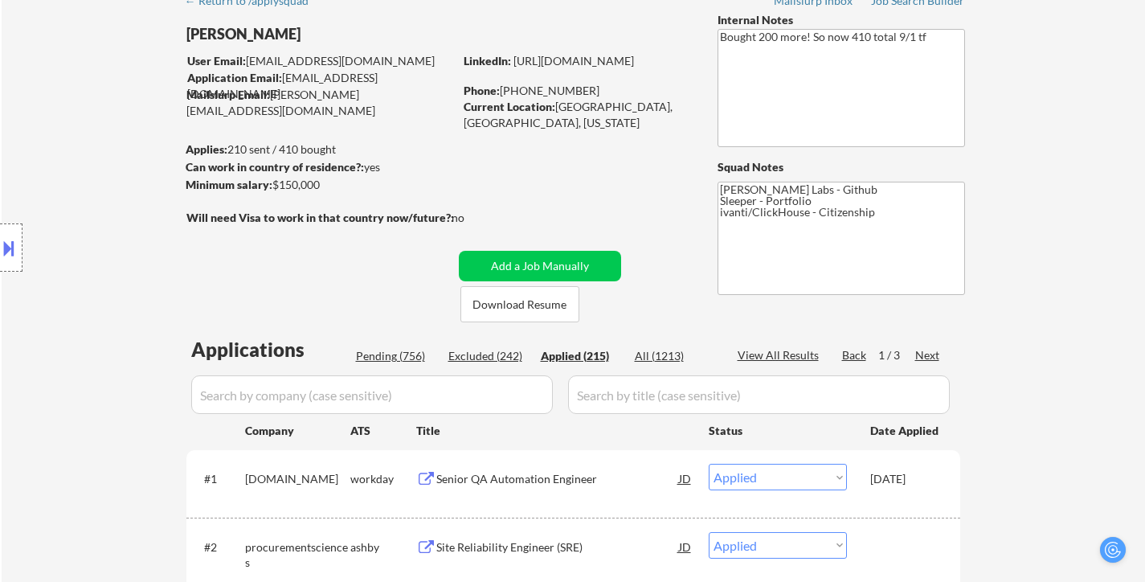
select select ""applied""
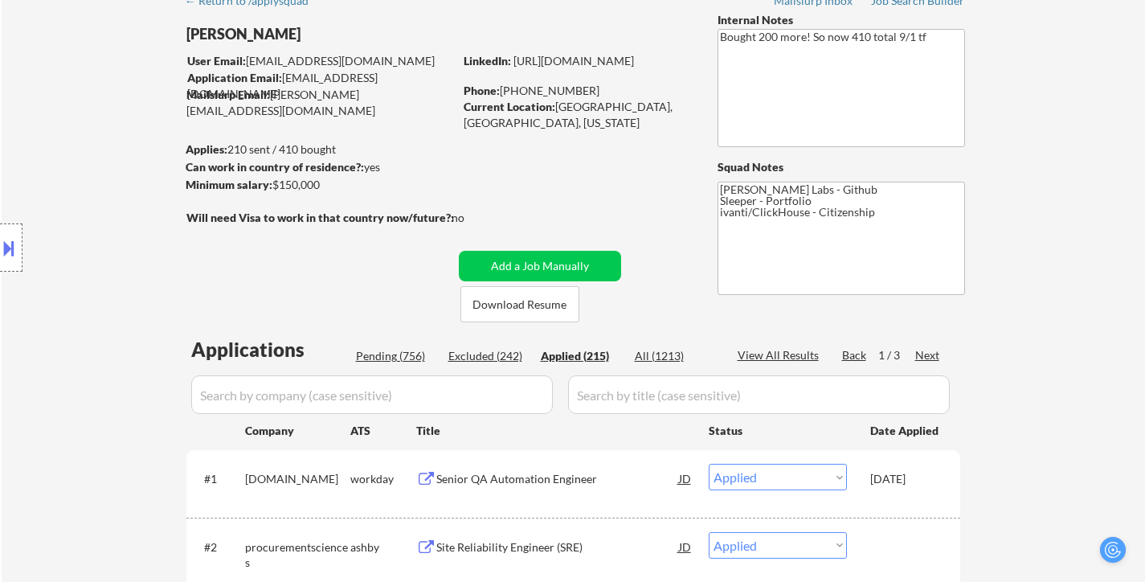
select select ""applied""
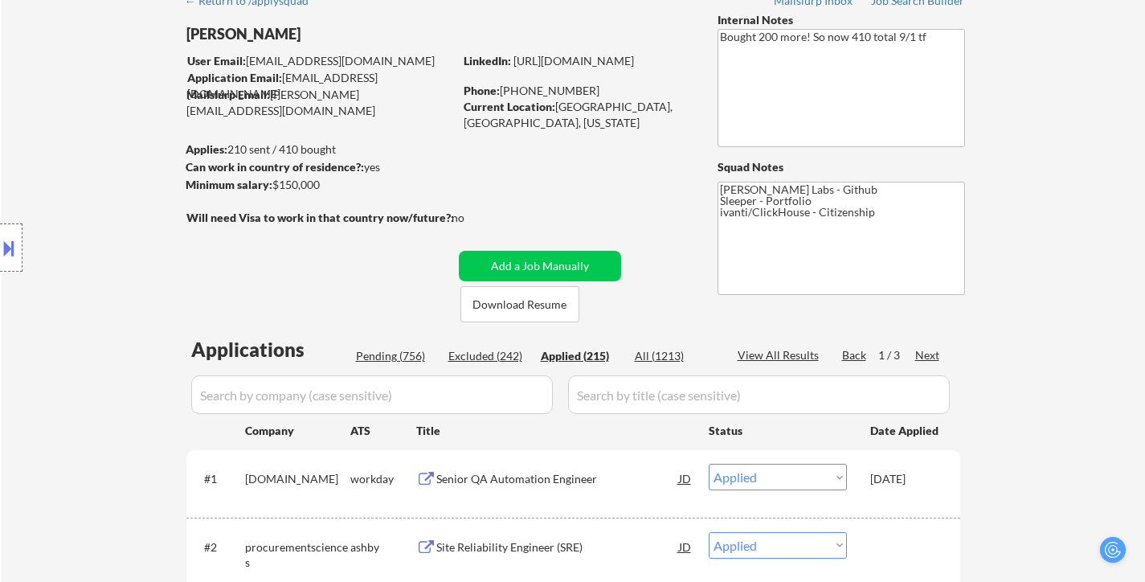
select select ""applied""
